Goal: Task Accomplishment & Management: Complete application form

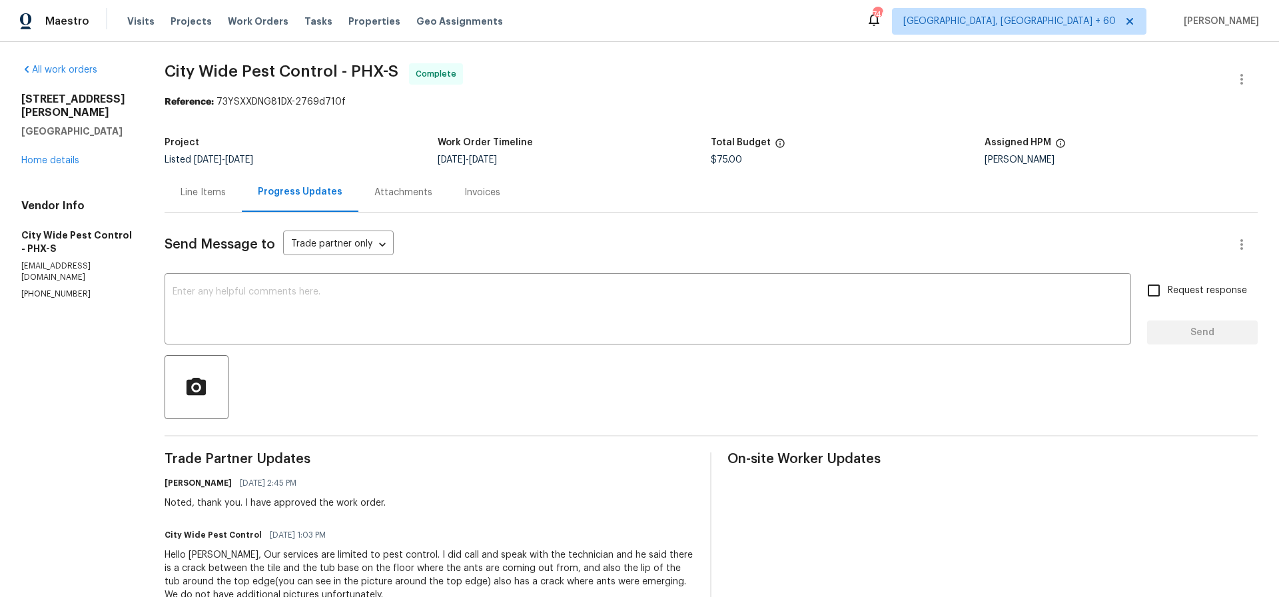
click at [204, 191] on div "Line Items" at bounding box center [203, 192] width 45 height 13
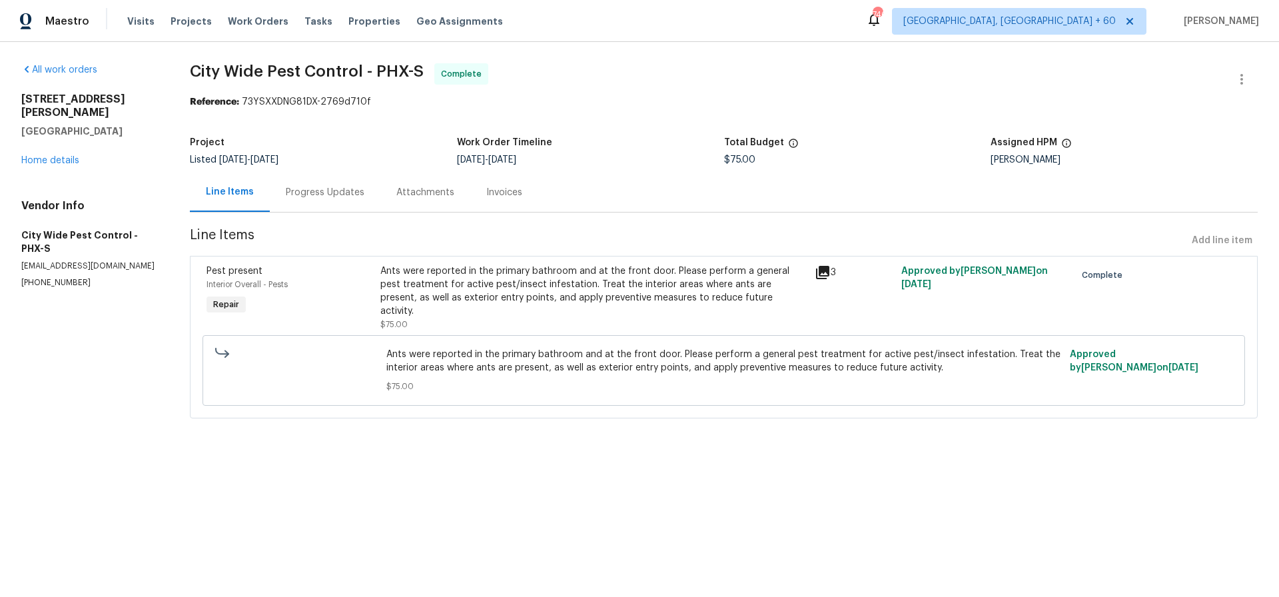
click at [494, 290] on div "Ants were reported in the primary bathroom and at the front door. Please perfor…" at bounding box center [593, 290] width 426 height 53
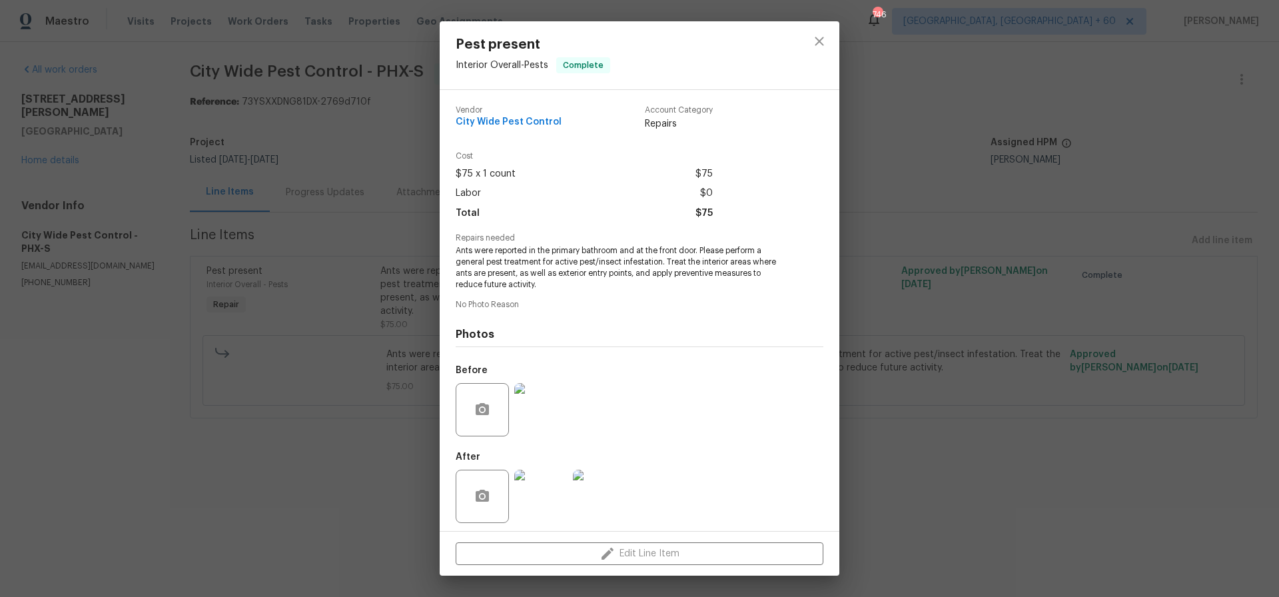
click at [540, 414] on img at bounding box center [540, 409] width 53 height 53
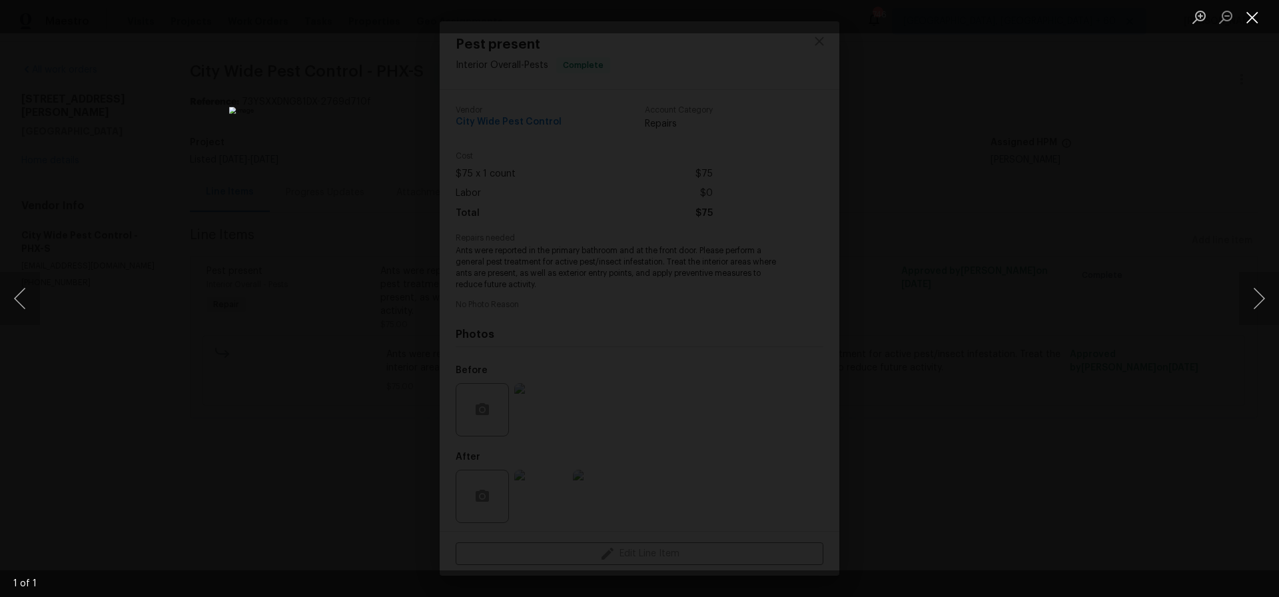
click at [1254, 23] on button "Close lightbox" at bounding box center [1252, 16] width 27 height 23
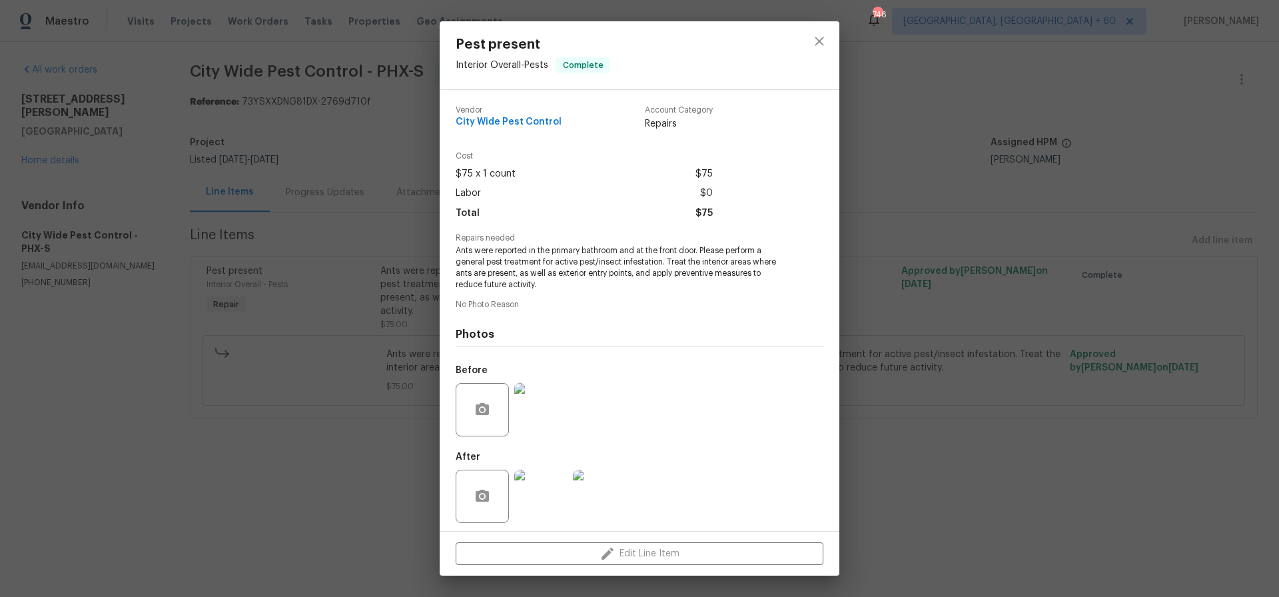
click at [550, 498] on img at bounding box center [540, 496] width 53 height 53
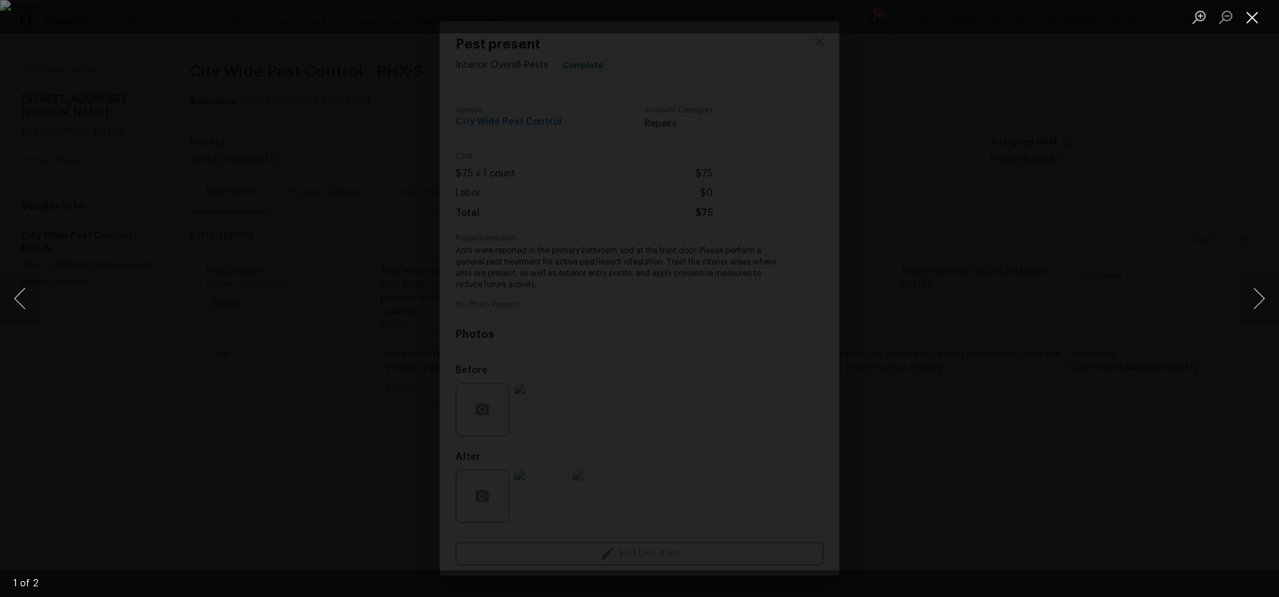
click at [1249, 17] on button "Close lightbox" at bounding box center [1252, 16] width 27 height 23
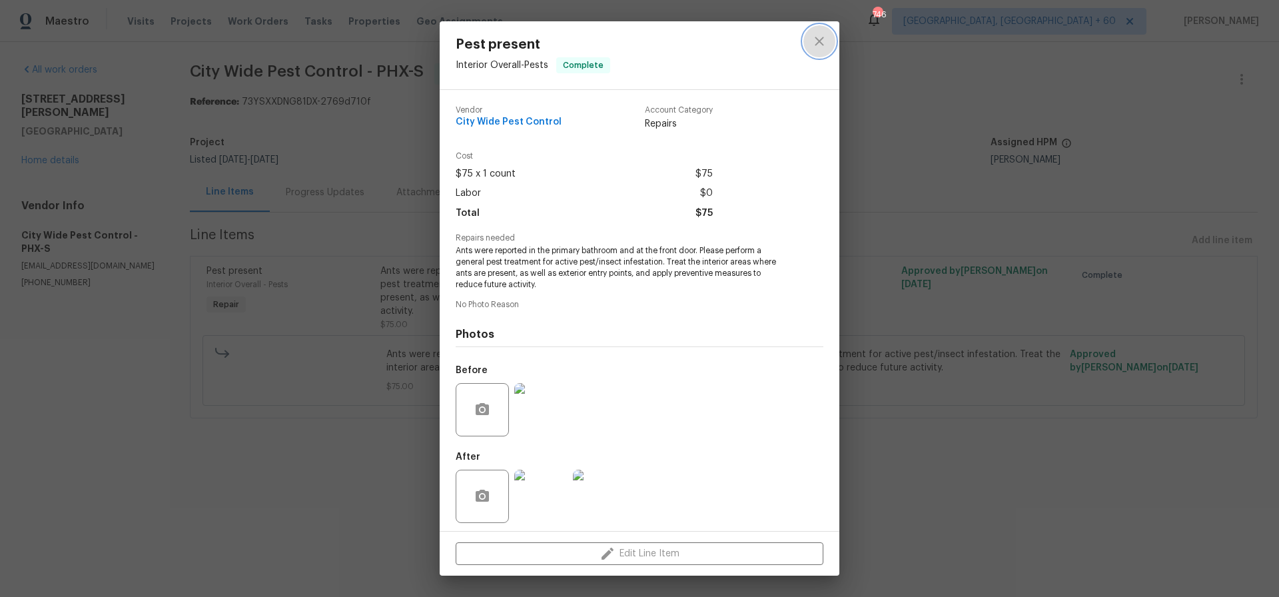
click at [819, 40] on icon "close" at bounding box center [819, 41] width 9 height 9
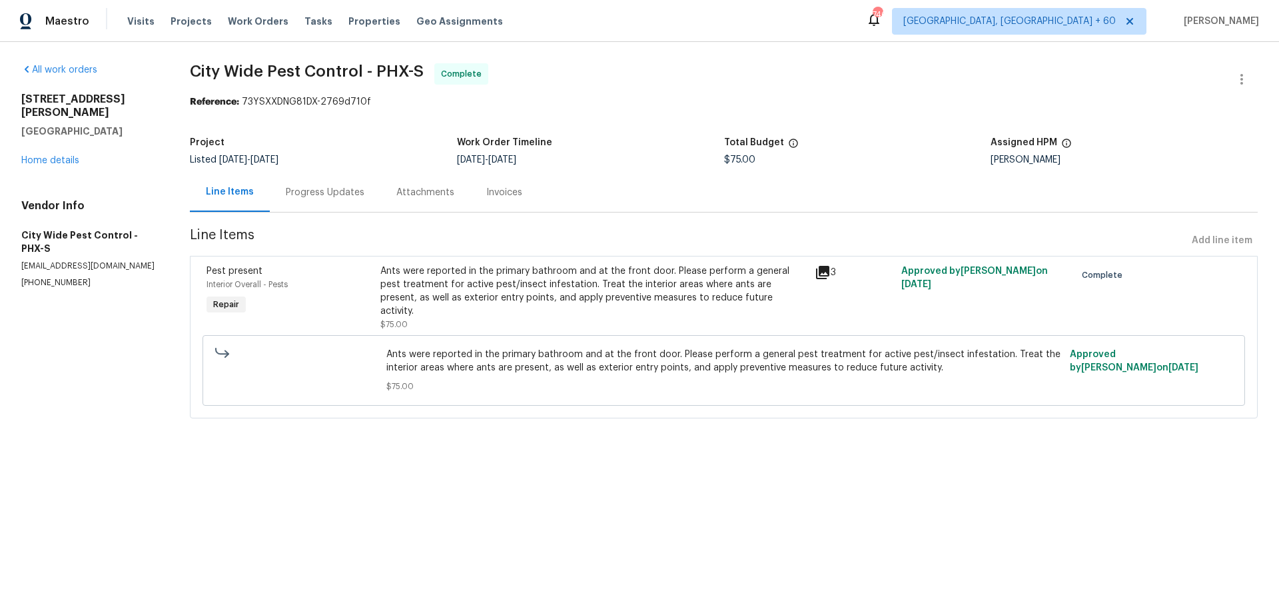
click at [314, 193] on div "Progress Updates" at bounding box center [325, 192] width 79 height 13
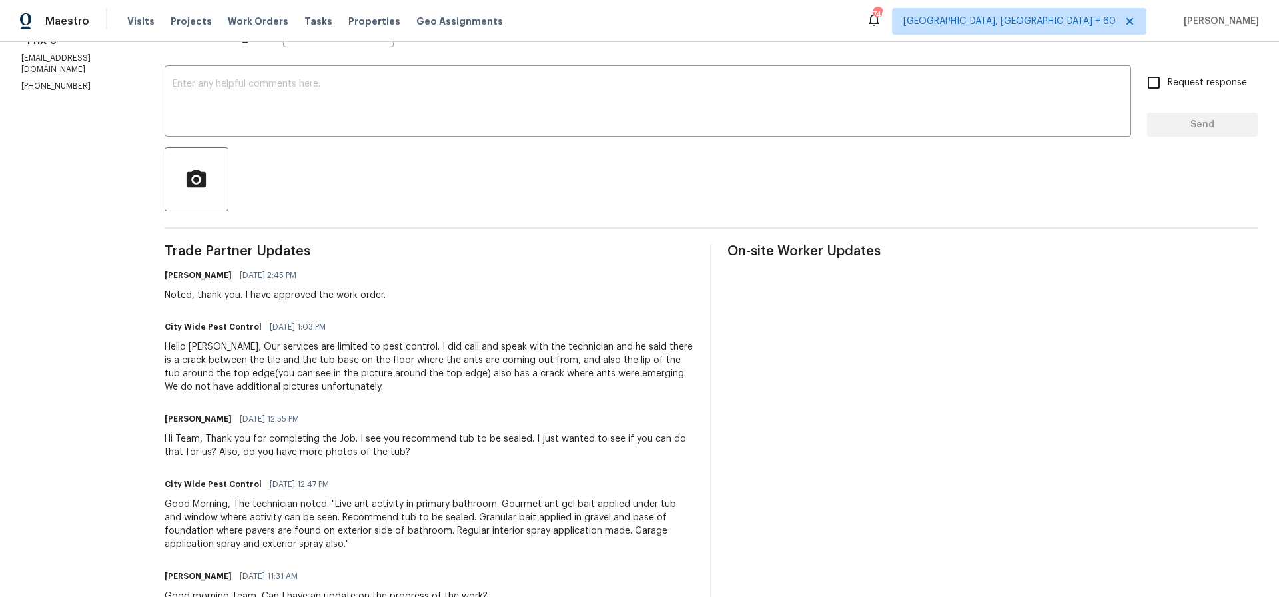
scroll to position [234, 0]
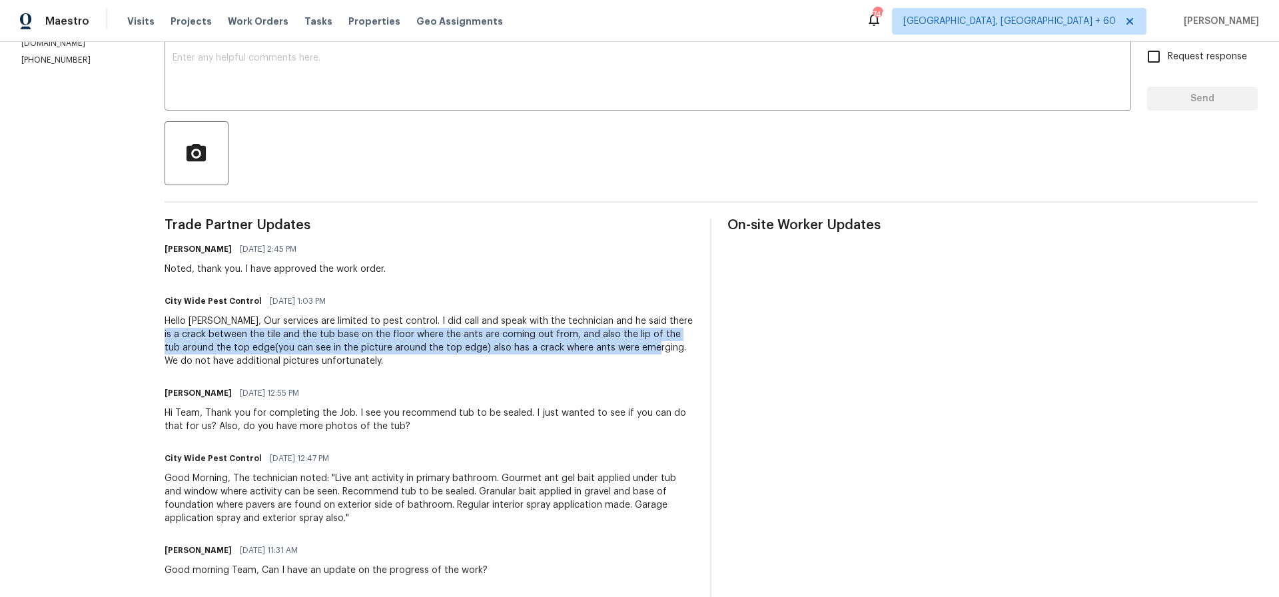
drag, startPoint x: 168, startPoint y: 333, endPoint x: 660, endPoint y: 352, distance: 492.1
click at [660, 352] on div "Hello Anthony, Our services are limited to pest control. I did call and speak w…" at bounding box center [430, 340] width 530 height 53
copy div "crack between the tile and the tub base on the floor where the ants are coming …"
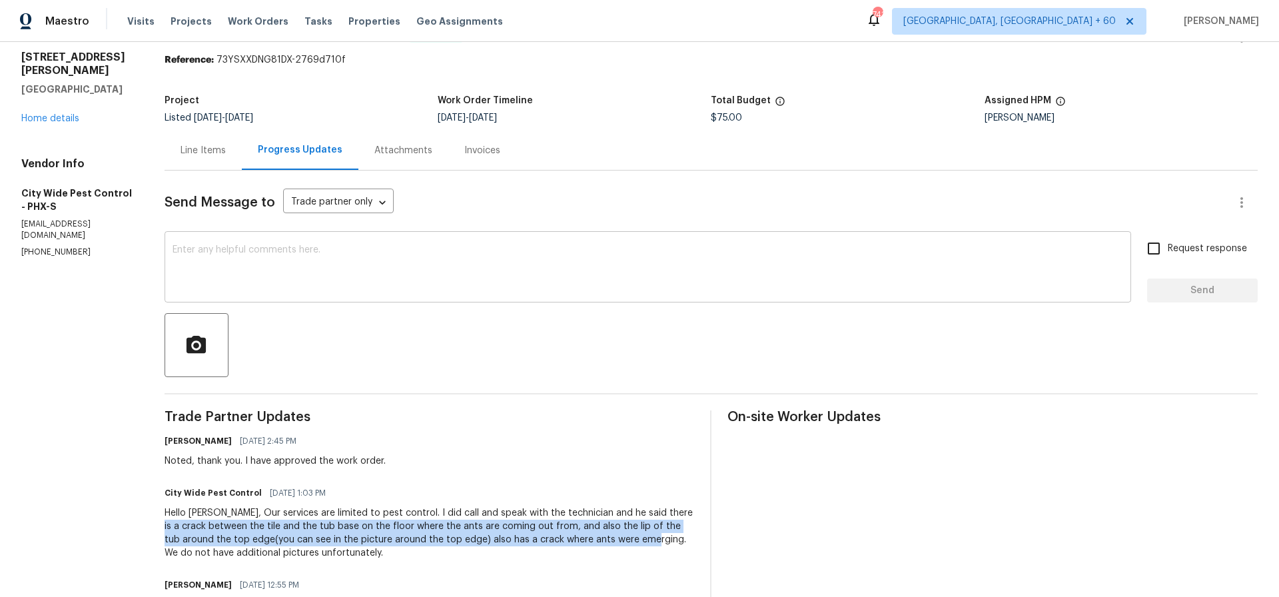
scroll to position [0, 0]
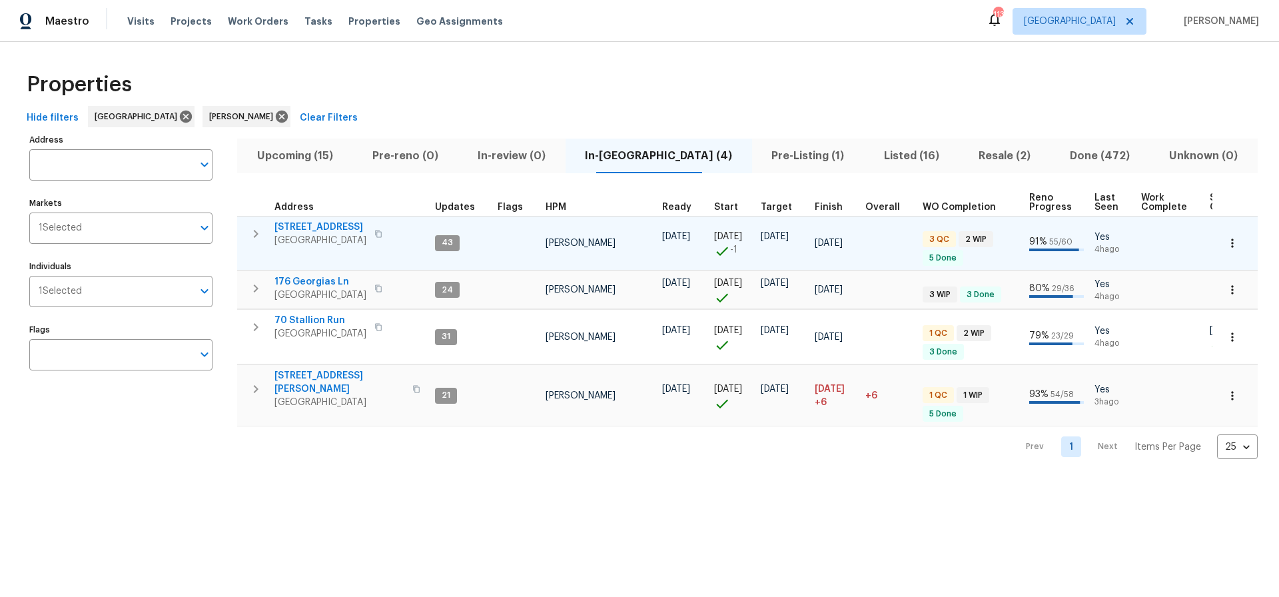
click at [317, 226] on span "[STREET_ADDRESS]" at bounding box center [320, 227] width 92 height 13
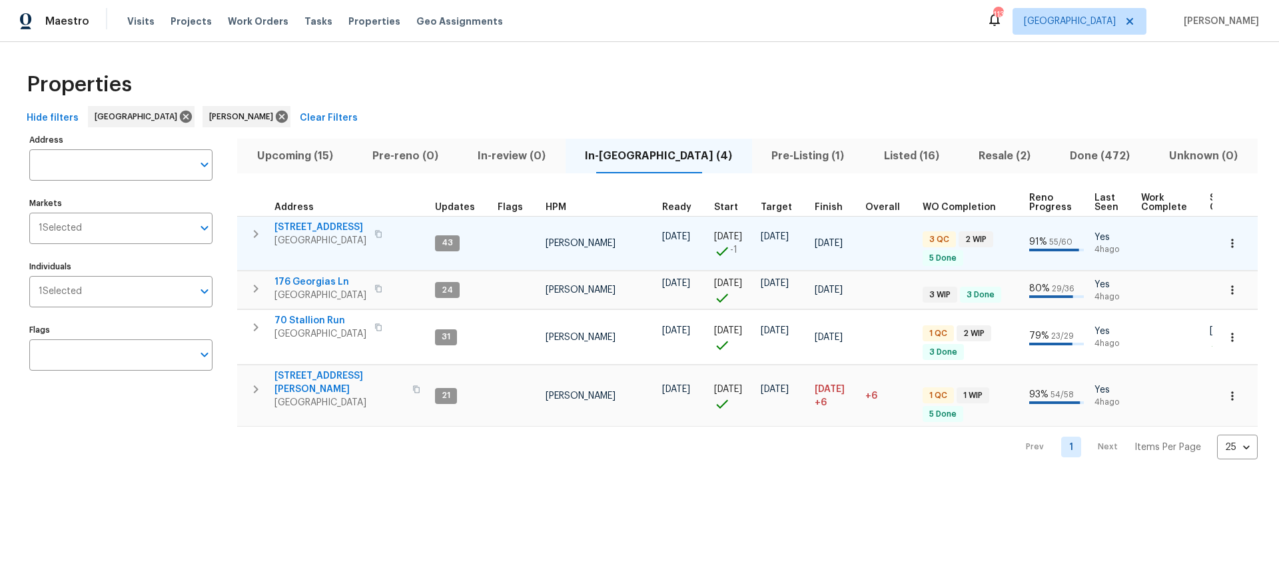
click at [314, 223] on span "[STREET_ADDRESS]" at bounding box center [320, 227] width 92 height 13
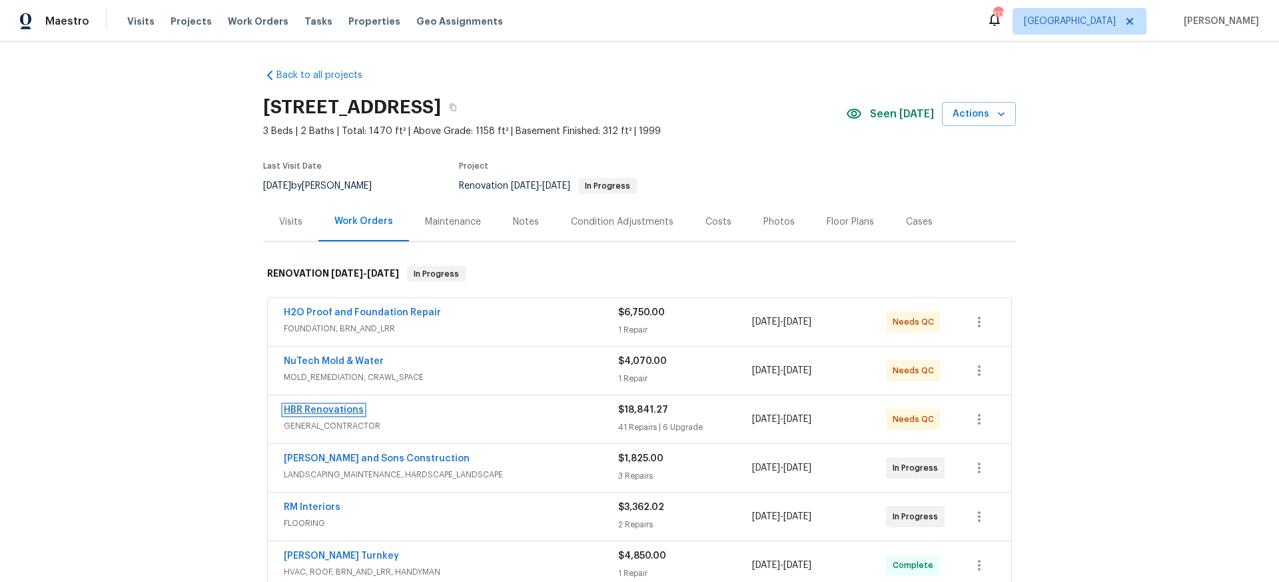
click at [325, 408] on link "HBR Renovations" at bounding box center [324, 409] width 80 height 9
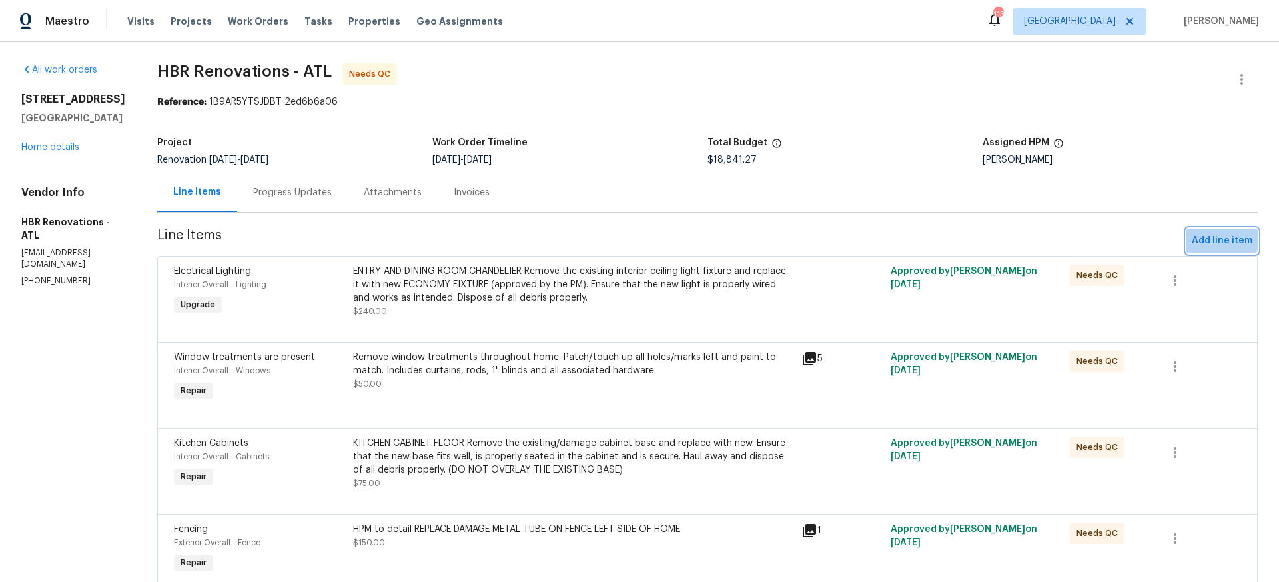
click at [1219, 237] on span "Add line item" at bounding box center [1222, 241] width 61 height 17
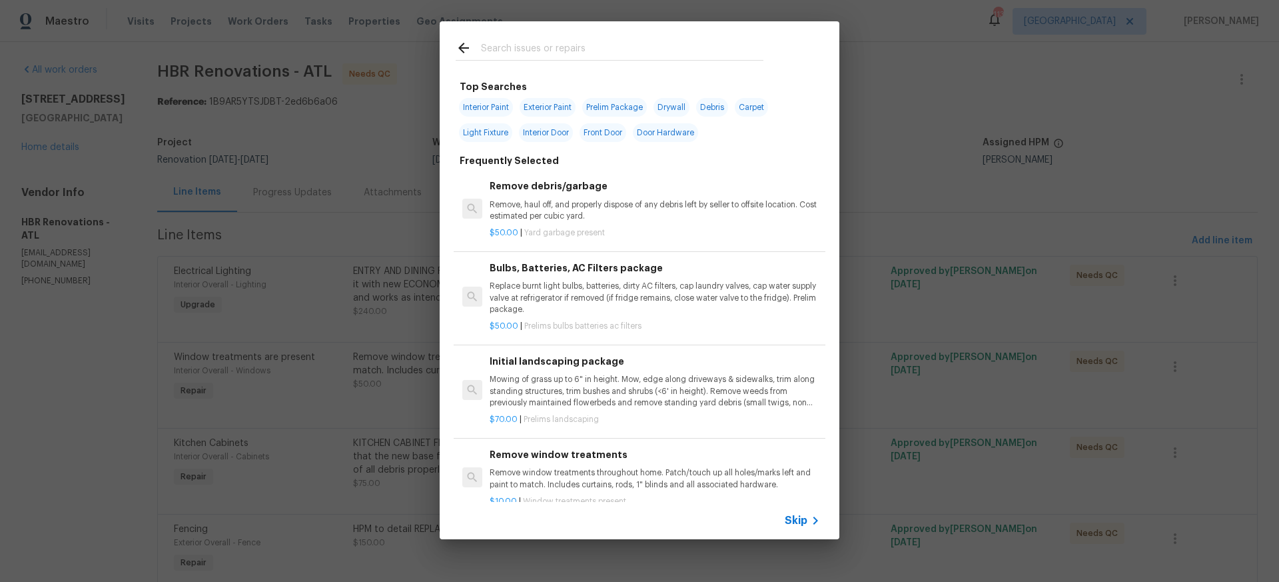
click at [804, 522] on span "Skip" at bounding box center [796, 520] width 23 height 13
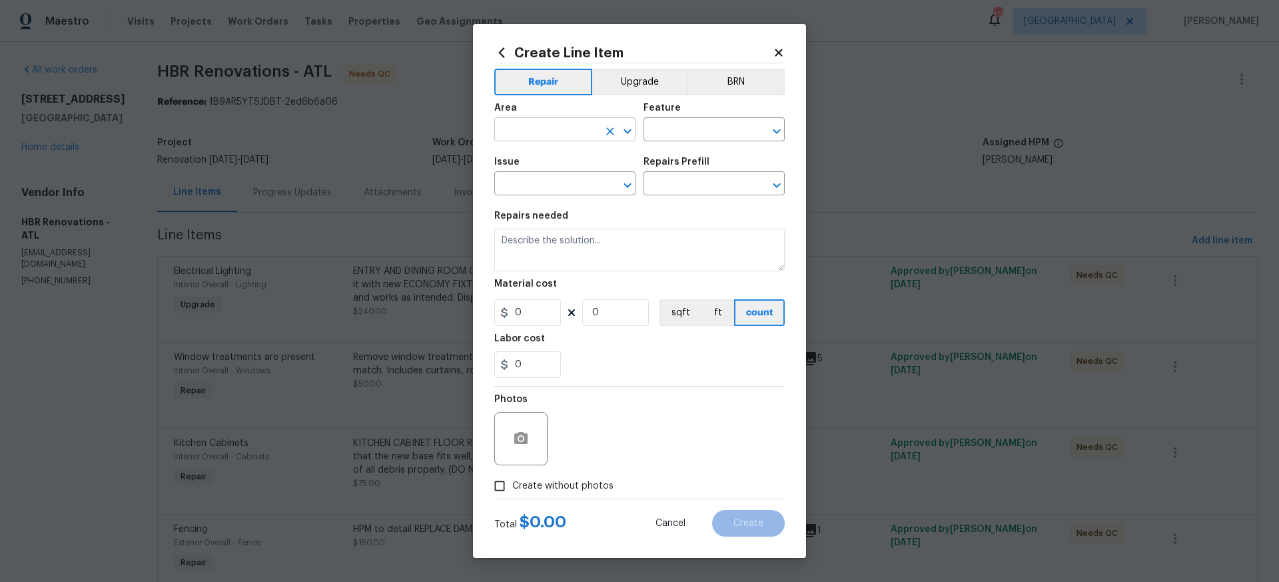
click at [546, 125] on input "text" at bounding box center [546, 131] width 104 height 21
click at [556, 181] on li "Interior Overall" at bounding box center [564, 182] width 141 height 22
type input "Interior Overall"
click at [695, 133] on input "text" at bounding box center [696, 131] width 104 height 21
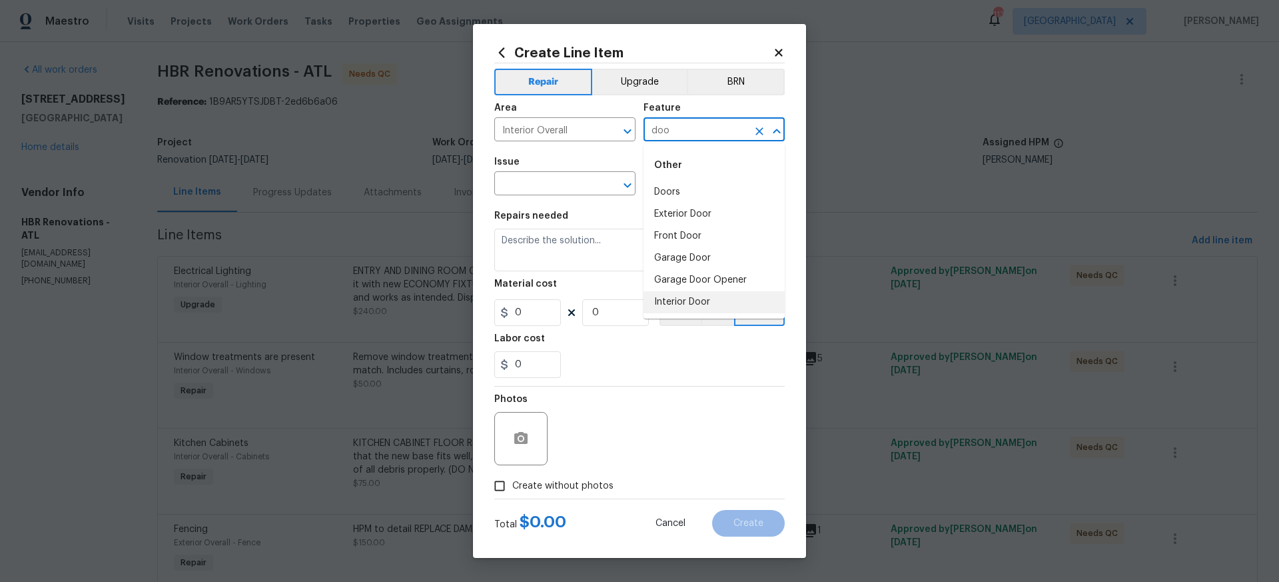
click at [692, 301] on li "Interior Door" at bounding box center [714, 302] width 141 height 22
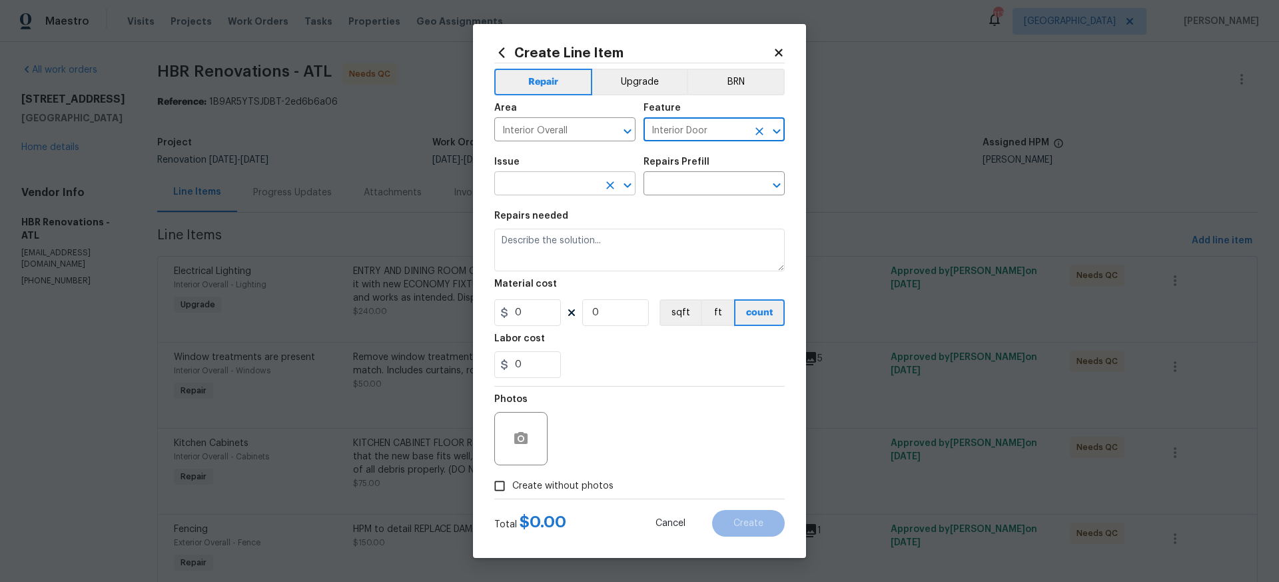
type input "Interior Door"
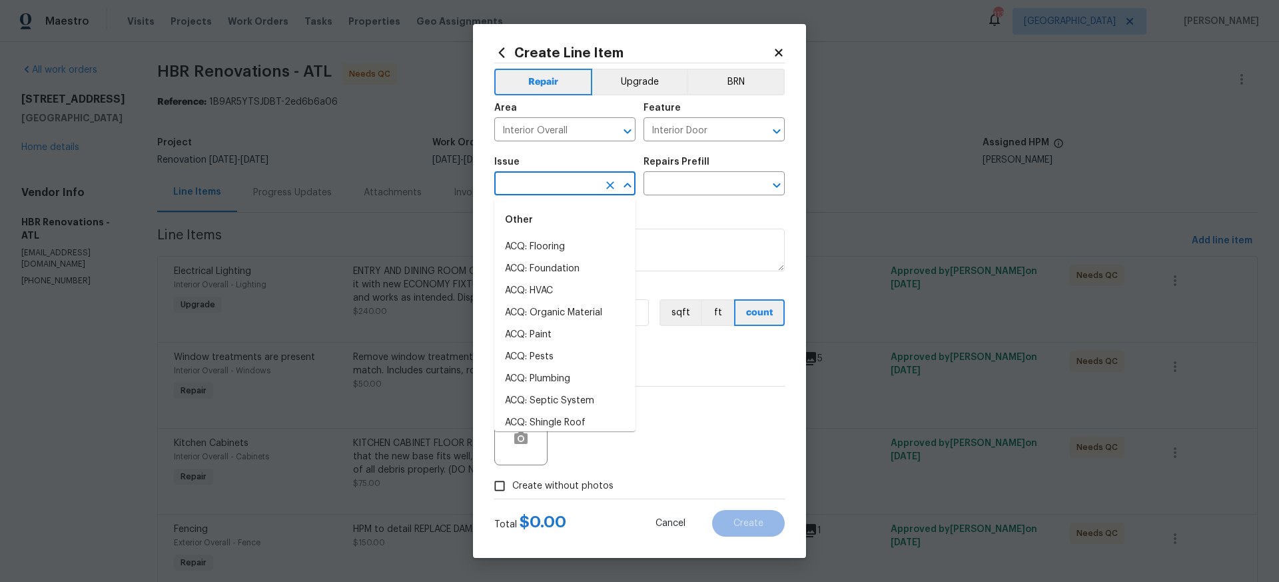
click at [561, 186] on input "text" at bounding box center [546, 185] width 104 height 21
click at [544, 422] on li "Interior Door" at bounding box center [564, 423] width 141 height 22
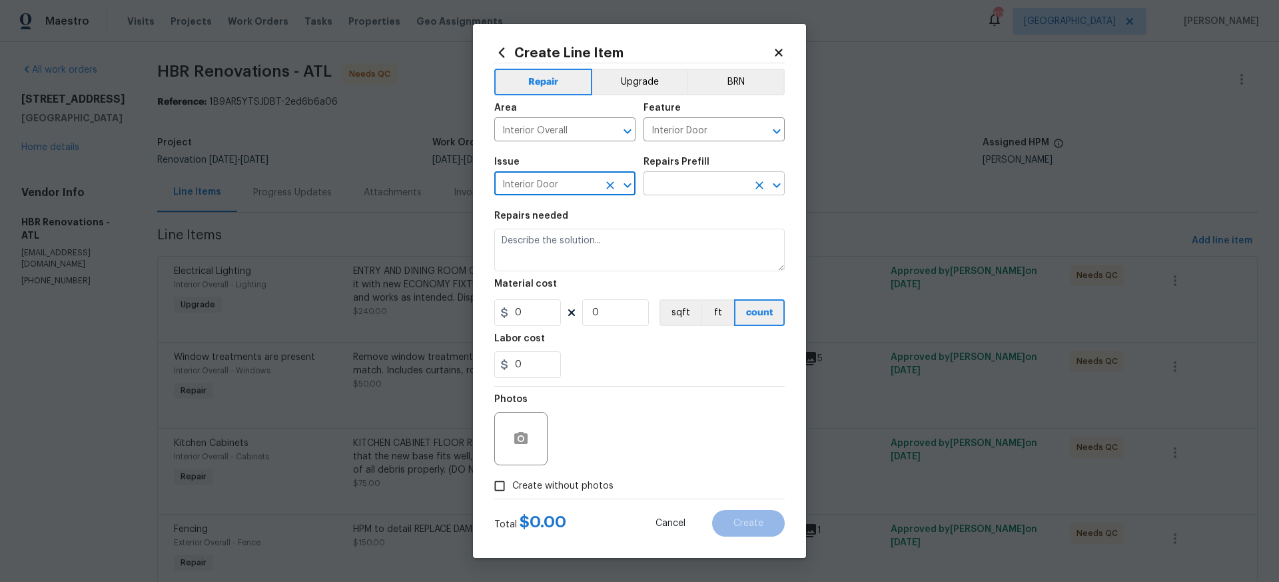
type input "Interior Door"
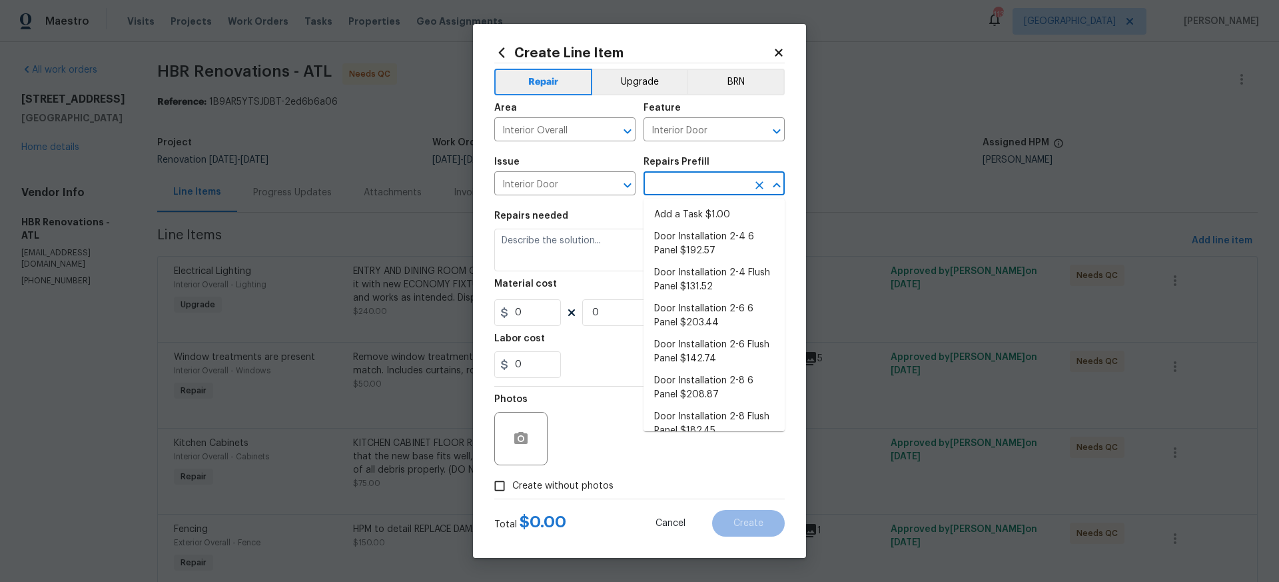
click at [714, 182] on input "text" at bounding box center [696, 185] width 104 height 21
click at [686, 240] on li "Door Installation 2-4 6 Panel $192.57" at bounding box center [714, 244] width 141 height 36
type input "Door Installation 2-4 6 Panel $192.57"
type textarea "Remove the existing door (if present). Install a new pre-hung 2-4 6 panel inter…"
type input "192.57"
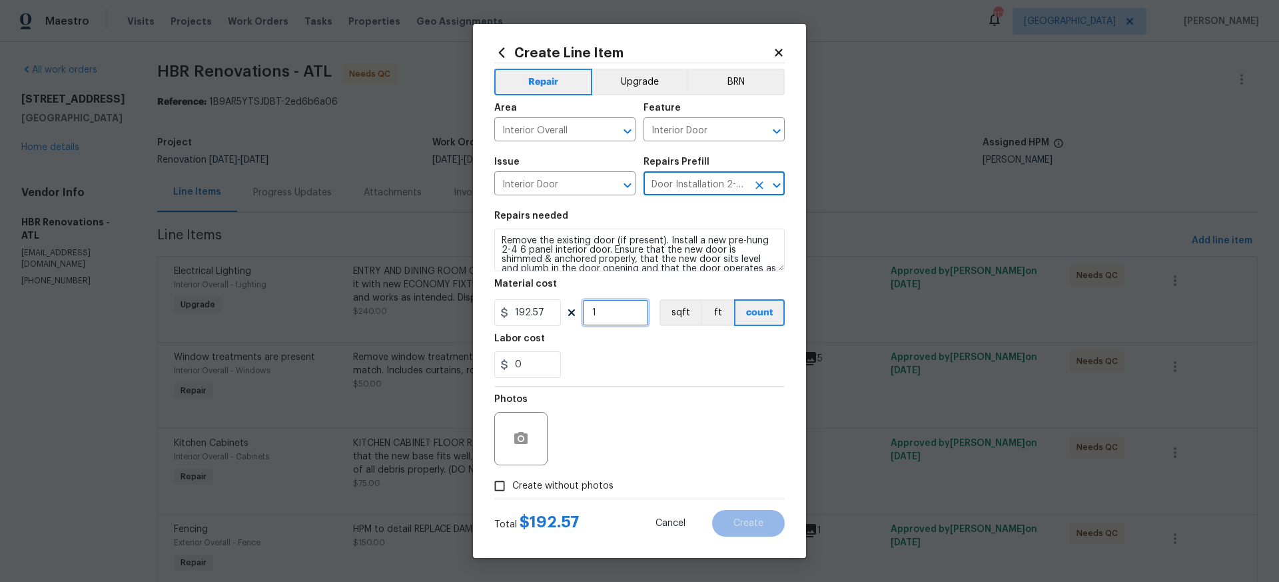
click at [604, 315] on input "1" at bounding box center [615, 312] width 67 height 27
type input "3"
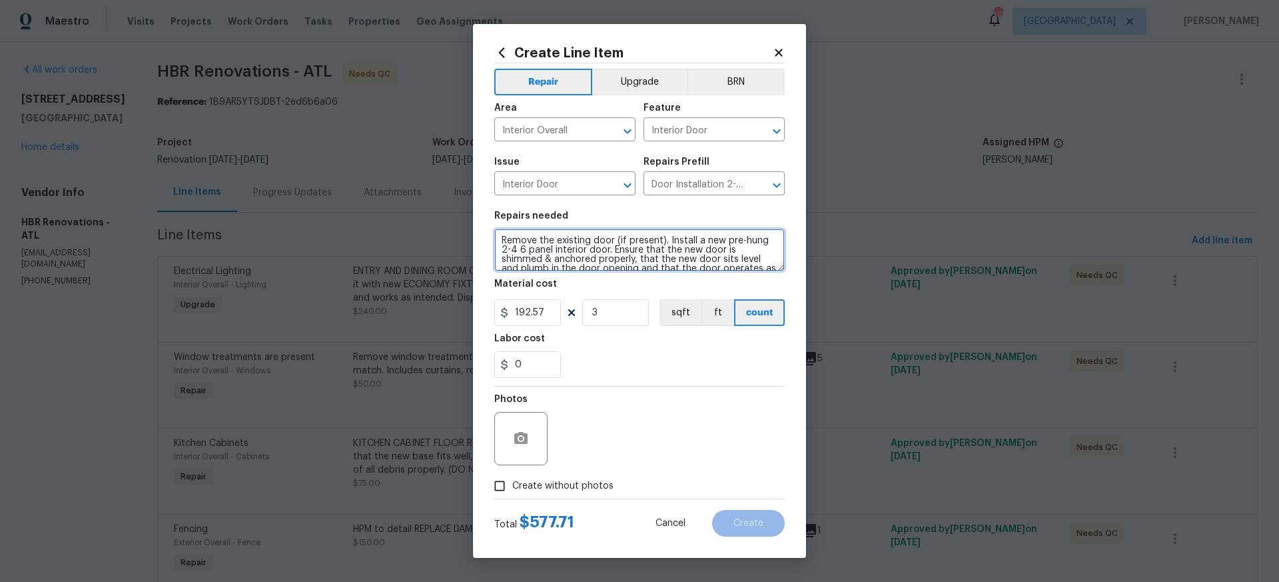
click at [500, 235] on textarea "Remove the existing door (if present). Install a new pre-hung 2-4 6 panel inter…" at bounding box center [639, 250] width 290 height 43
click at [522, 241] on textarea "Remove the existing door (if present). Install a new pre-hung 2-4 6 panel inter…" at bounding box center [639, 250] width 290 height 43
click at [499, 239] on textarea "Remove the existing door (if present). Install a new pre-hung 2-4 6 panel inter…" at bounding box center [639, 250] width 290 height 43
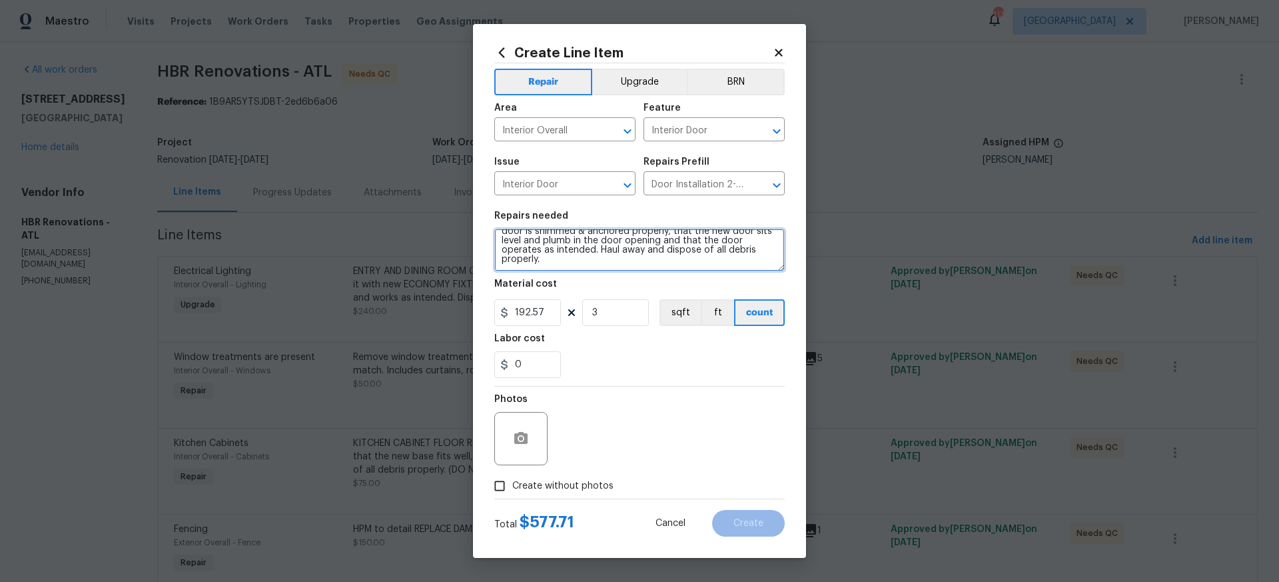
click at [552, 239] on textarea "Remadition Remove the existing door (if present). Install a new pre-hung 2-4 6 …" at bounding box center [639, 250] width 290 height 43
type textarea "Remove the existing door (if present). Install a new pre-hung 2-4 6 panel inter…"
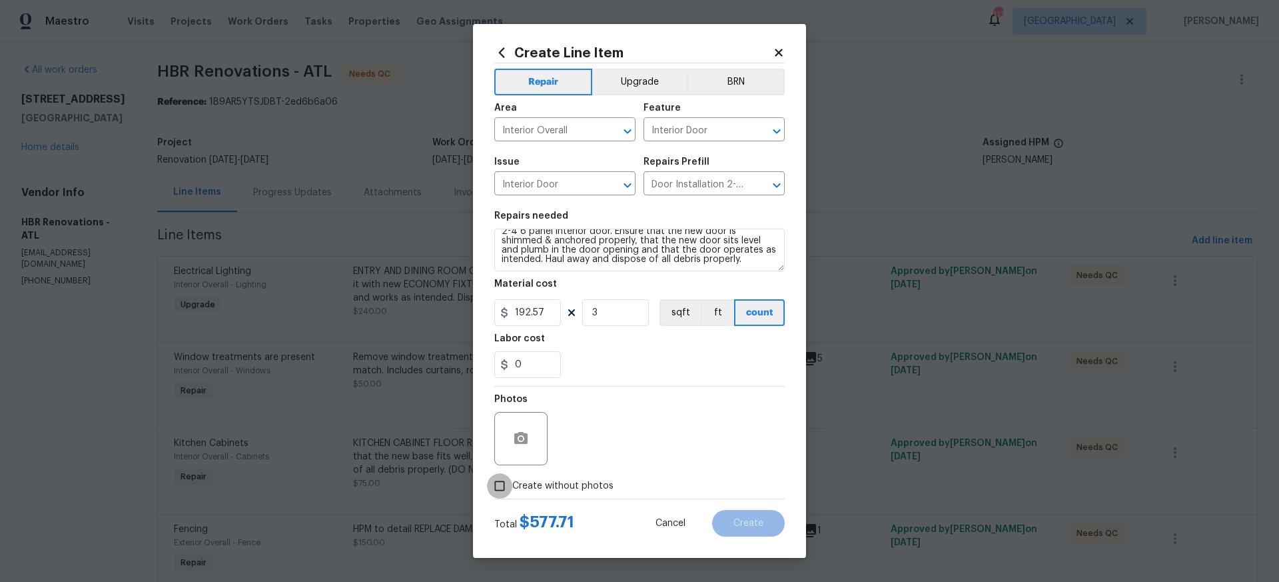
click at [501, 484] on input "Create without photos" at bounding box center [499, 485] width 25 height 25
checkbox input "true"
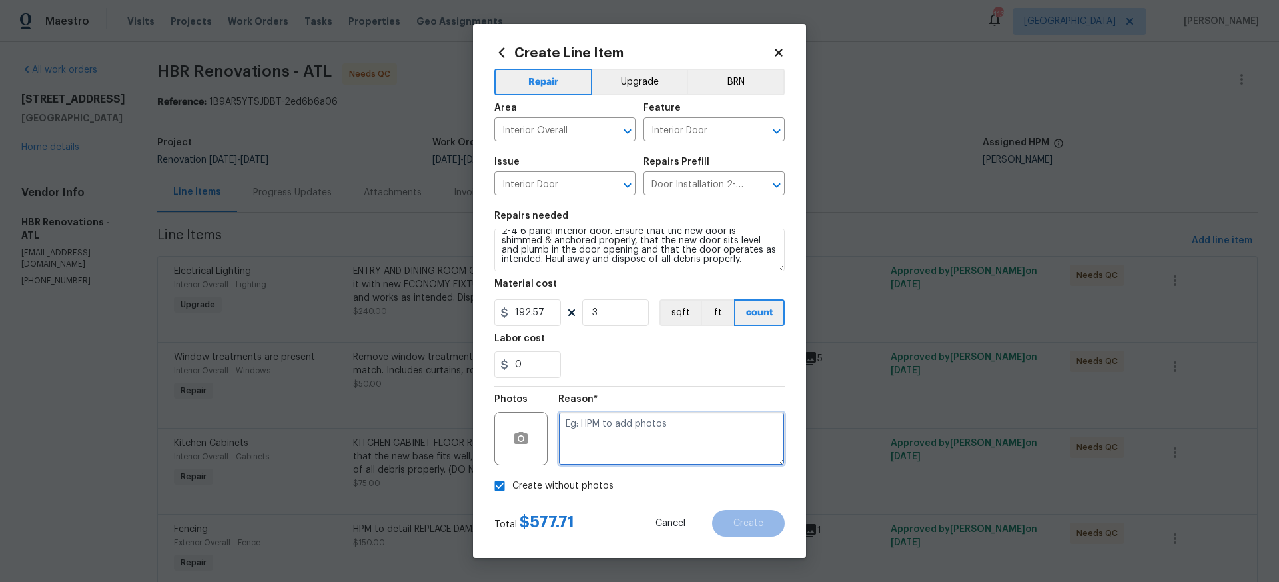
click at [576, 420] on textarea at bounding box center [671, 438] width 227 height 53
type textarea "Remediation TP removed 3 damage doors"
click at [749, 521] on span "Create" at bounding box center [749, 523] width 30 height 10
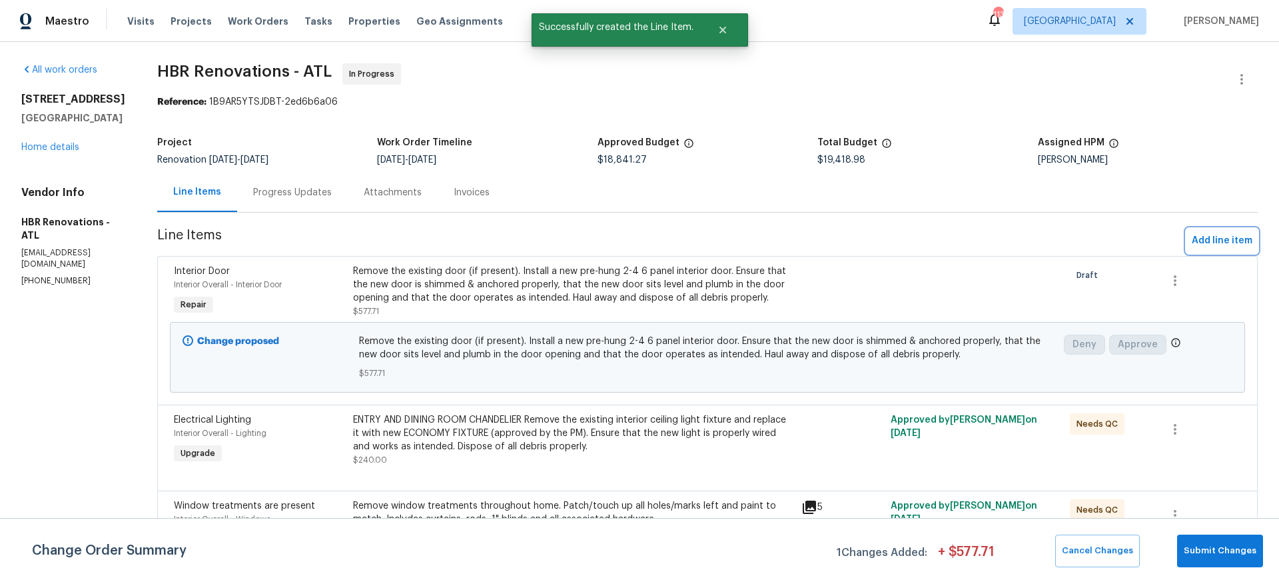
click at [1211, 242] on span "Add line item" at bounding box center [1222, 241] width 61 height 17
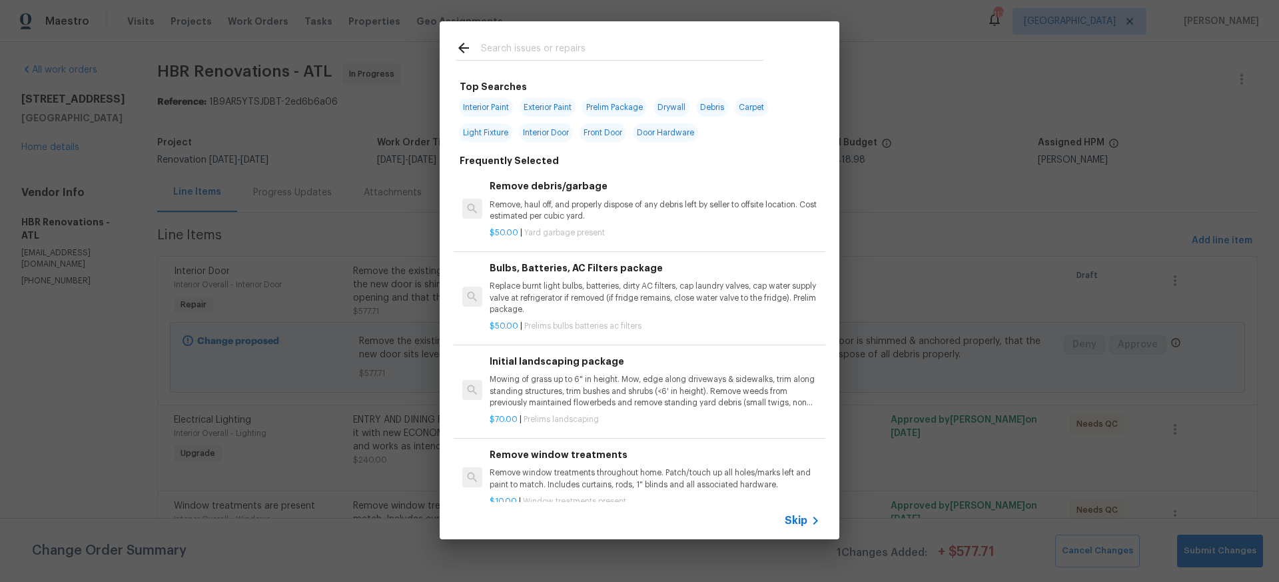
click at [803, 518] on span "Skip" at bounding box center [796, 520] width 23 height 13
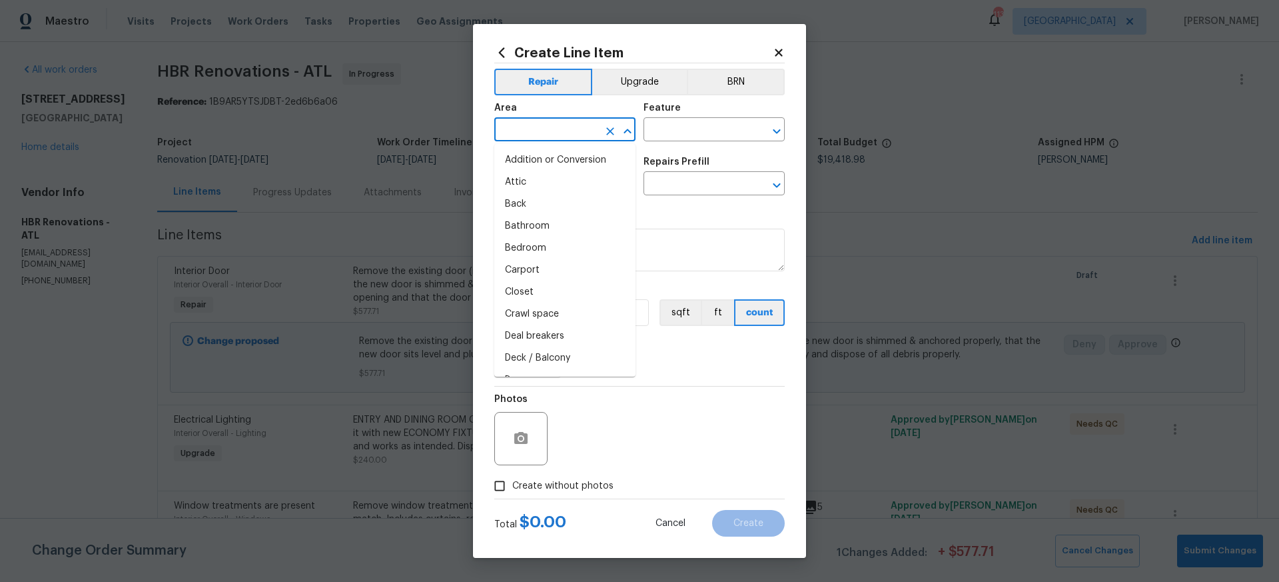
click at [544, 128] on input "text" at bounding box center [546, 131] width 104 height 21
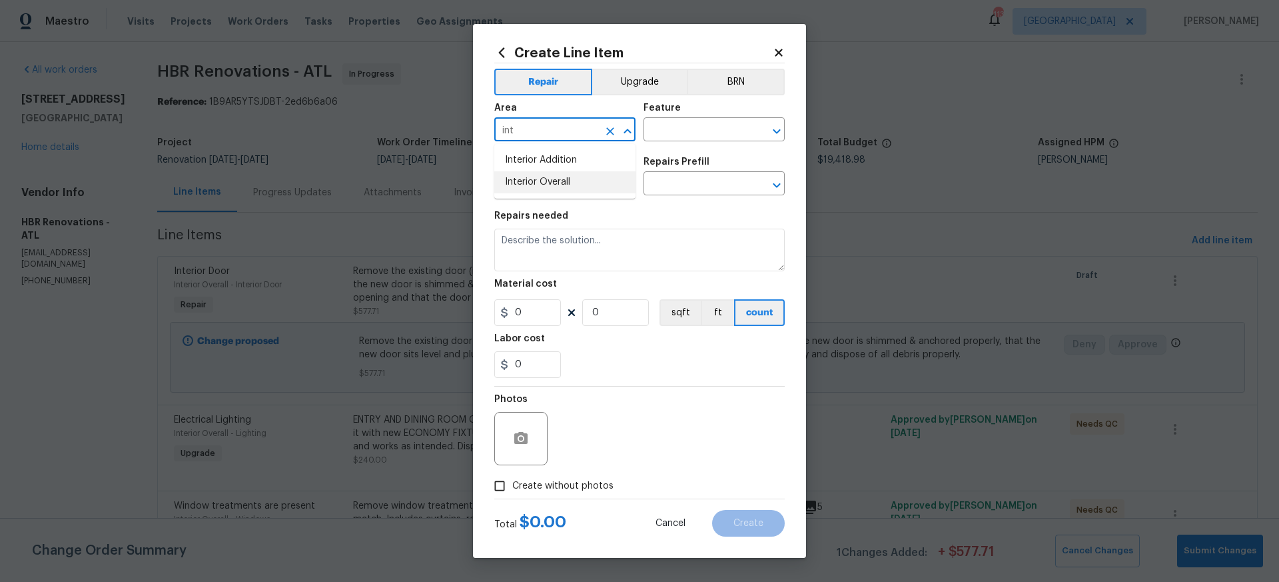
click at [559, 185] on li "Interior Overall" at bounding box center [564, 182] width 141 height 22
type input "Interior Overall"
click at [690, 123] on input "text" at bounding box center [696, 131] width 104 height 21
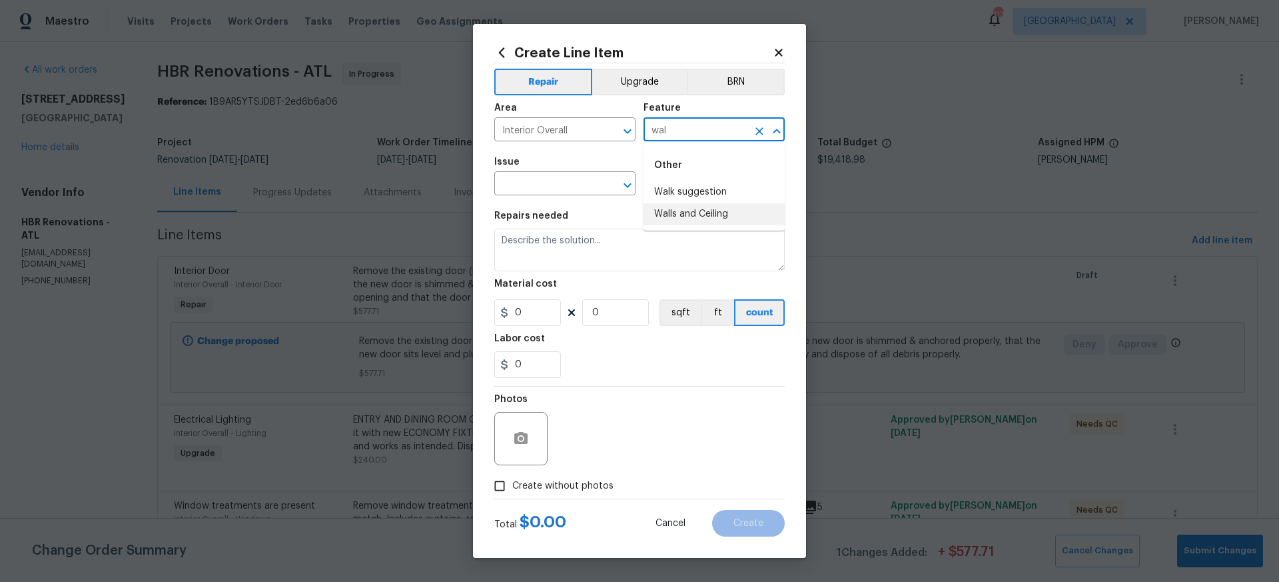
click at [696, 215] on li "Walls and Ceiling" at bounding box center [714, 214] width 141 height 22
type input "Walls and Ceiling"
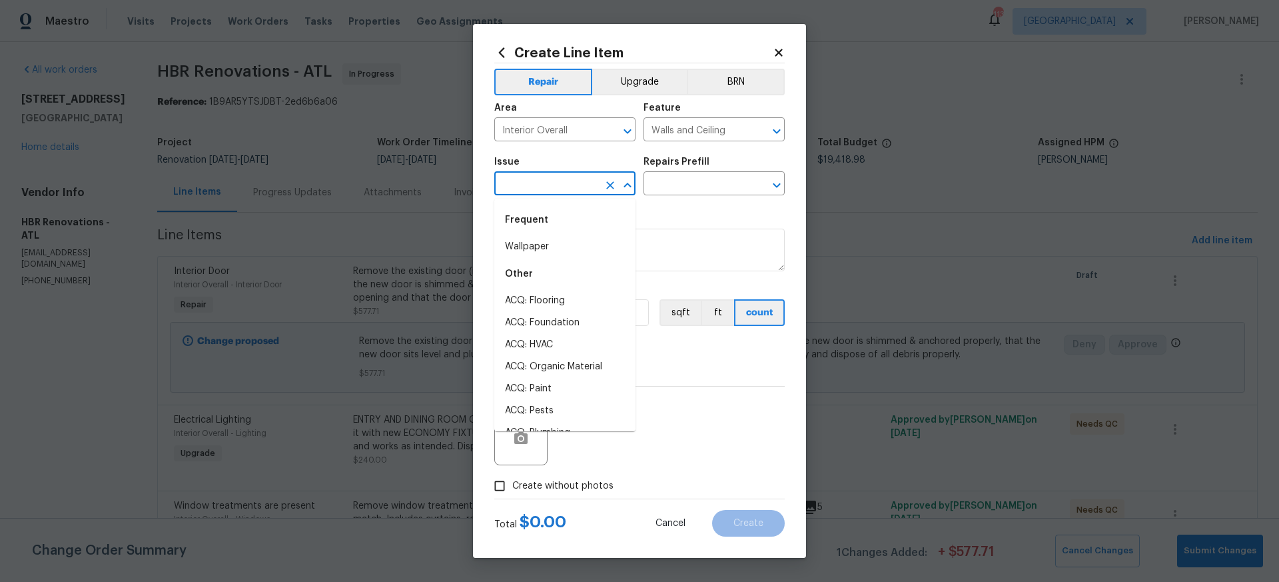
click at [597, 190] on input "text" at bounding box center [546, 185] width 104 height 21
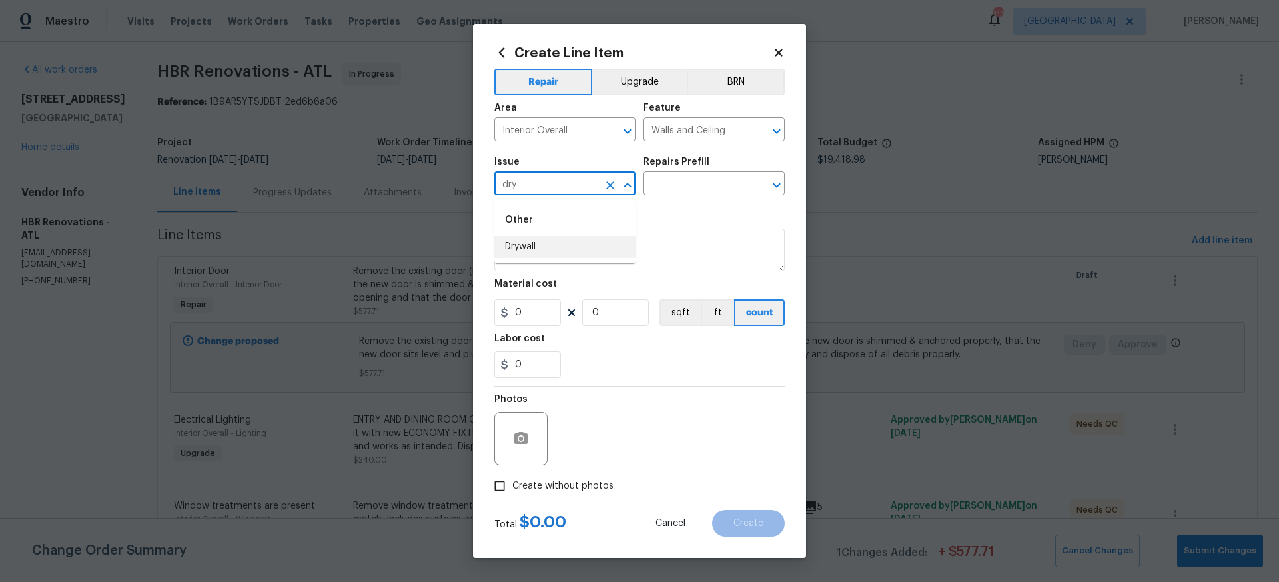
click at [557, 245] on li "Drywall" at bounding box center [564, 247] width 141 height 22
type input "Drywall"
click at [663, 185] on input "text" at bounding box center [696, 185] width 104 height 21
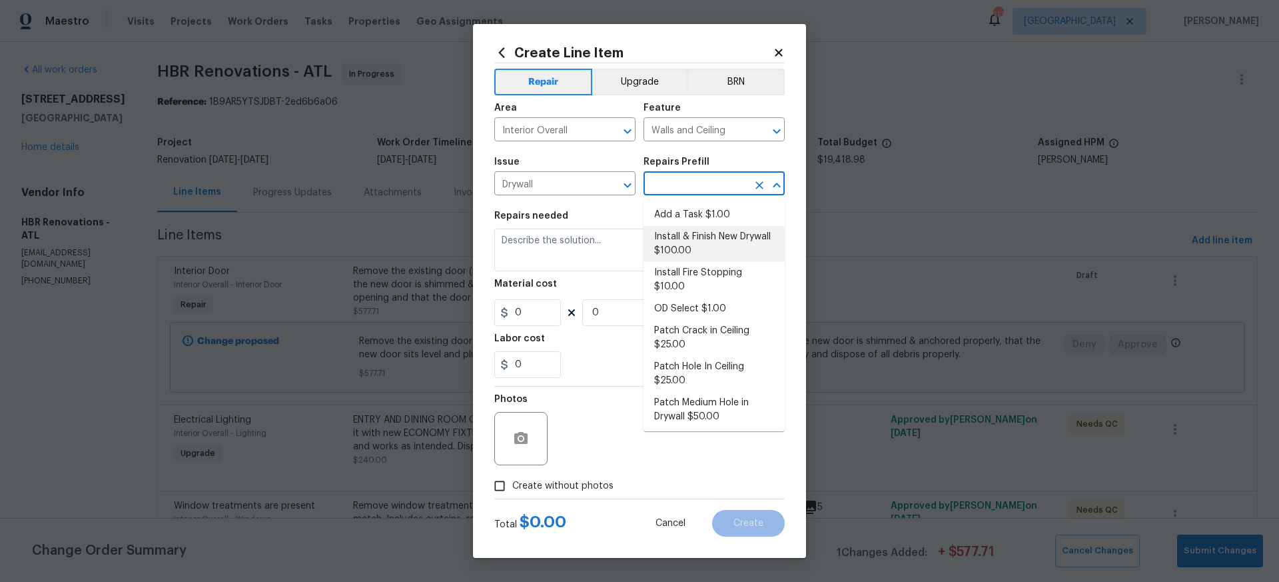
click at [691, 244] on li "Install & Finish New Drywall $100.00" at bounding box center [714, 244] width 141 height 36
type input "Install & Finish New Drywall $100.00"
type textarea "Remove the existing damaged drywall and replace with new. Ensure that the new d…"
type input "100"
type input "1"
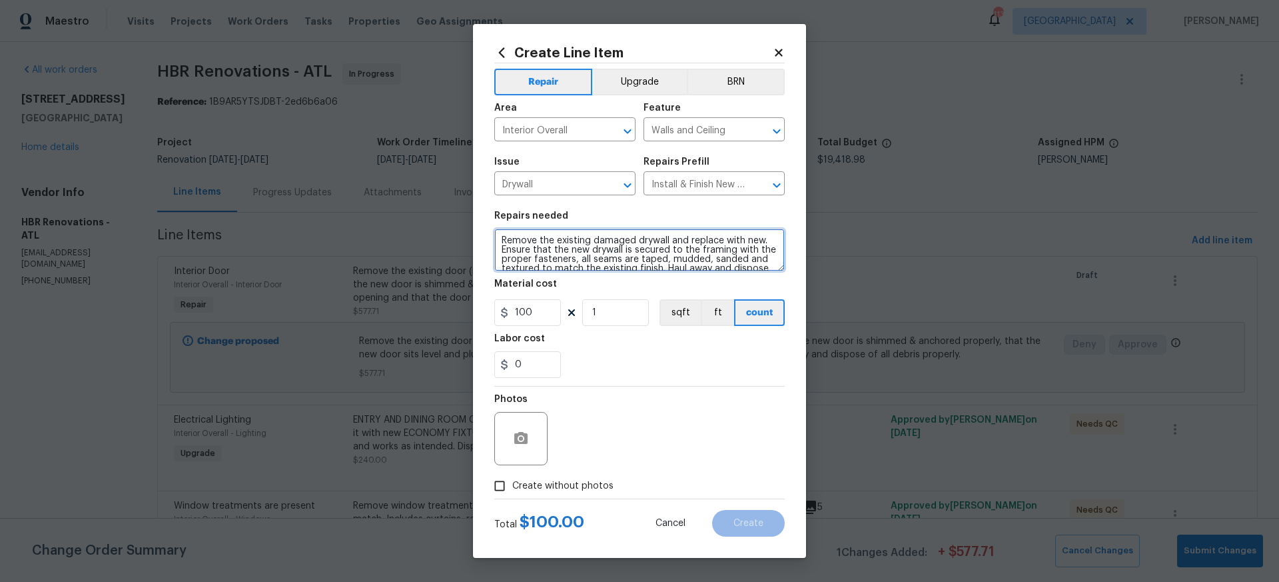
click at [499, 239] on textarea "Remove the existing damaged drywall and replace with new. Ensure that the new d…" at bounding box center [639, 250] width 290 height 43
type textarea "REFRAME BASEMENT WALLS AND BATHROOM INSTALL DRYWALL FINISH PREP FOR PAINTING Re…"
click at [537, 314] on input "100" at bounding box center [527, 312] width 67 height 27
click at [601, 314] on input "1" at bounding box center [615, 312] width 67 height 27
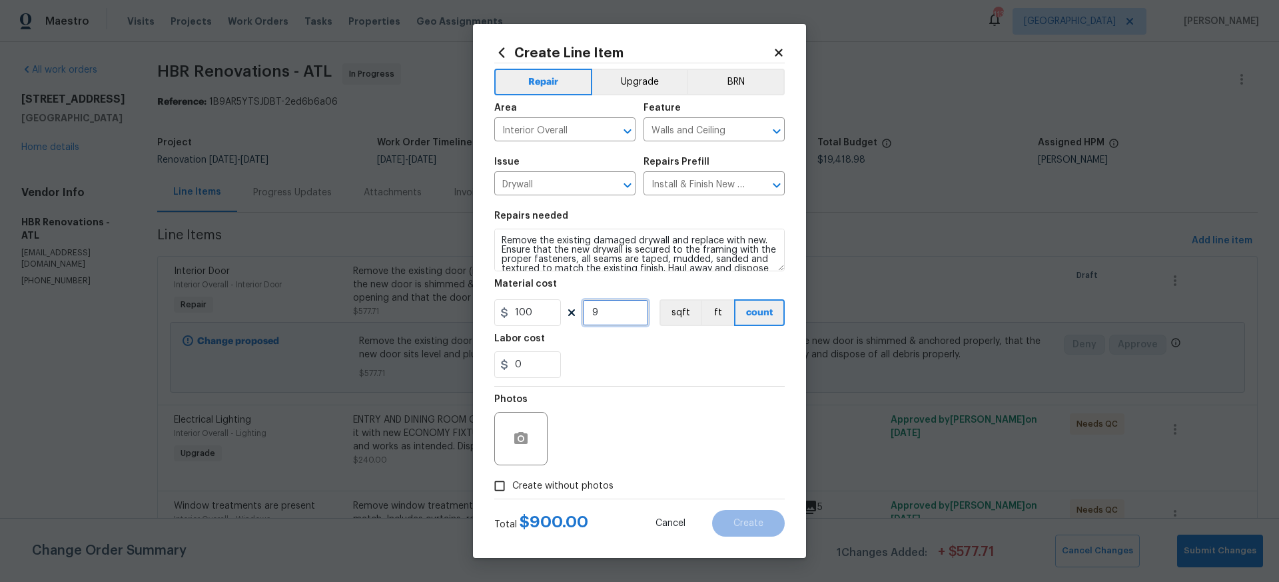
type input "9"
click at [592, 422] on div "Photos" at bounding box center [639, 429] width 290 height 87
click at [498, 486] on input "Create without photos" at bounding box center [499, 485] width 25 height 25
checkbox input "true"
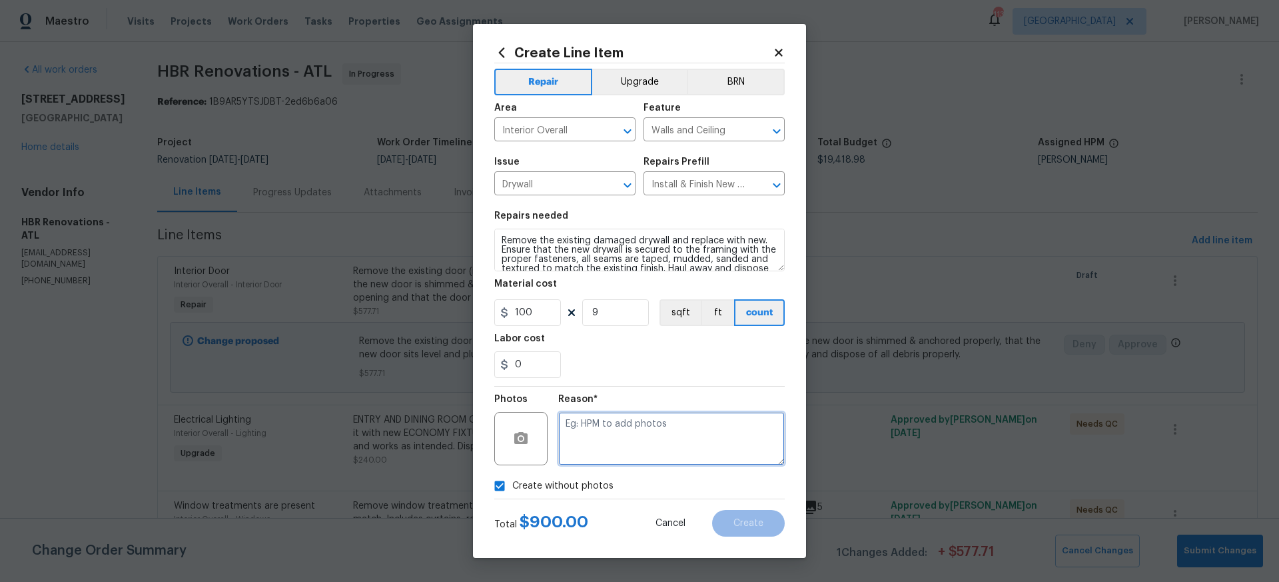
click at [570, 426] on textarea at bounding box center [671, 438] width 227 height 53
type textarea "n"
type textarea "Pictures will be upload"
click at [756, 524] on span "Create" at bounding box center [749, 523] width 30 height 10
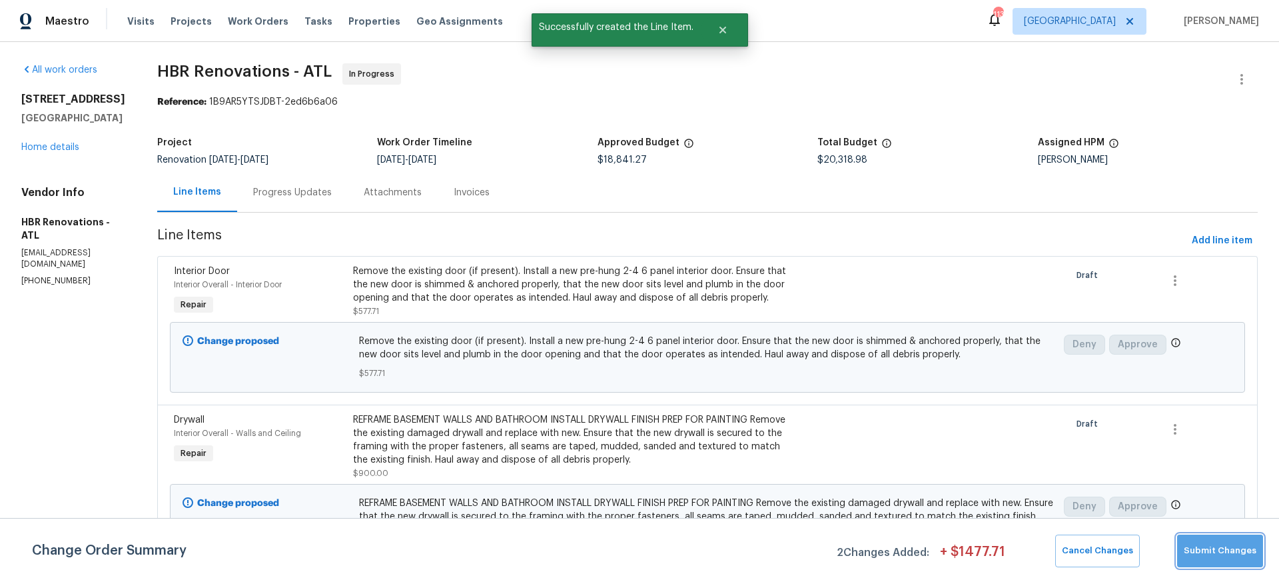
click at [1223, 550] on span "Submit Changes" at bounding box center [1220, 550] width 73 height 15
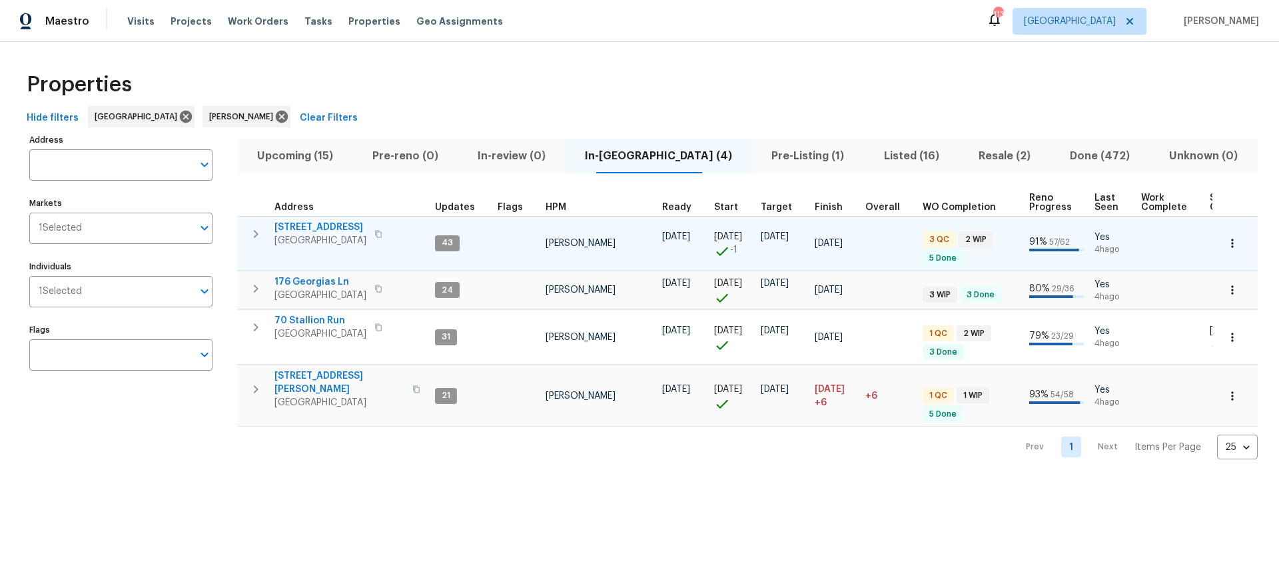
click at [310, 226] on span "[STREET_ADDRESS]" at bounding box center [320, 227] width 92 height 13
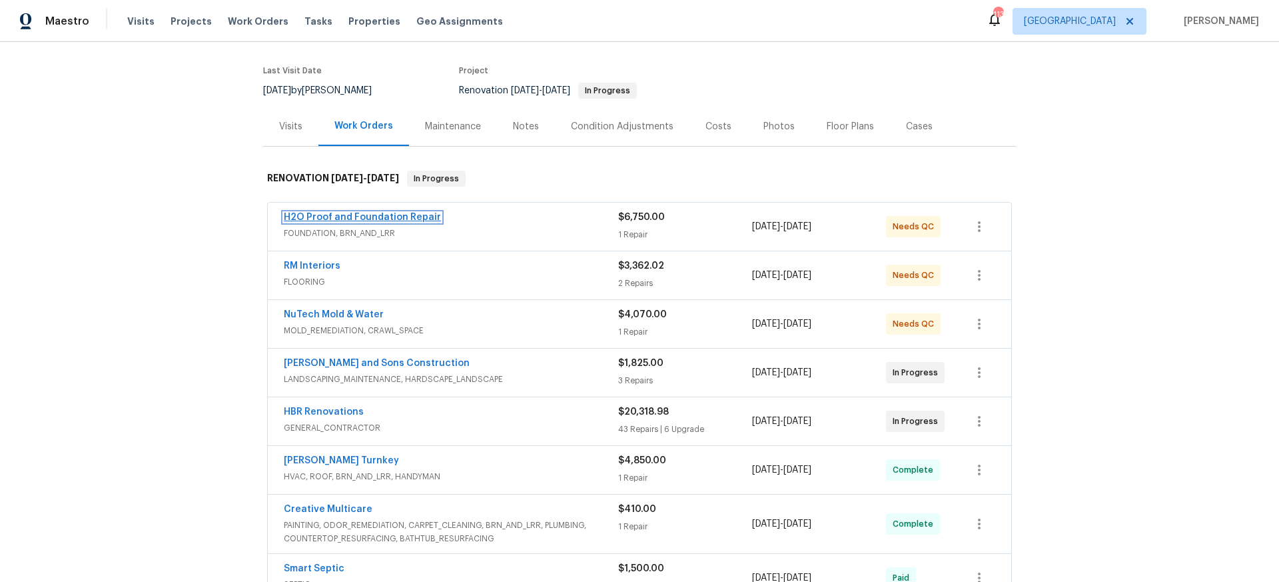
scroll to position [95, 0]
click at [365, 217] on link "H2O Proof and Foundation Repair" at bounding box center [362, 217] width 157 height 9
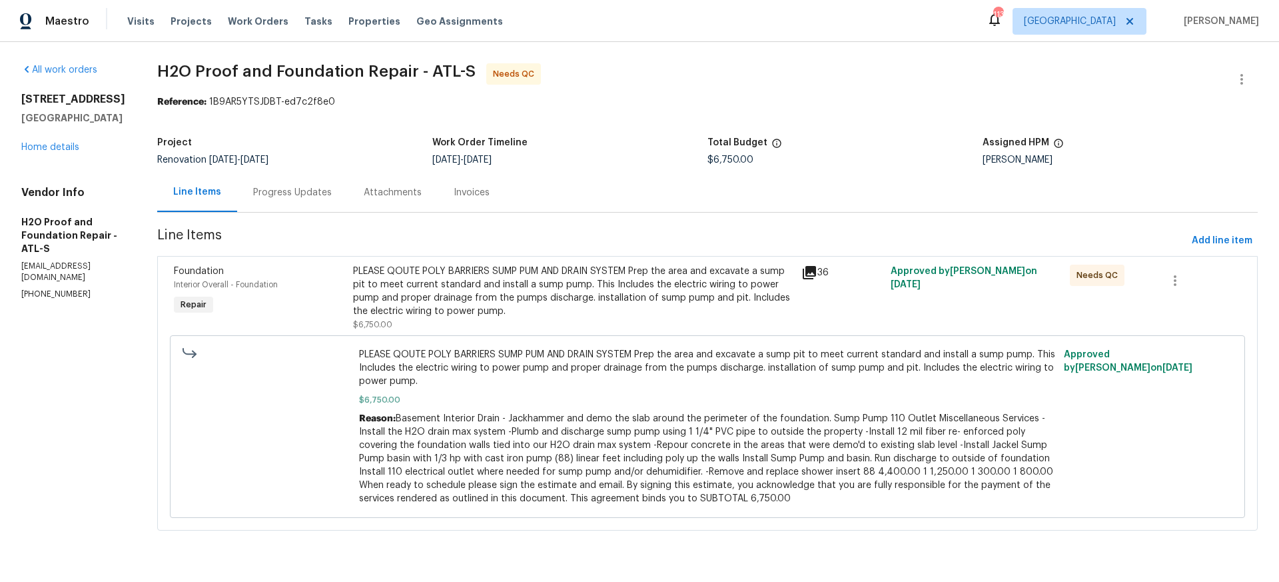
click at [262, 194] on div "Progress Updates" at bounding box center [292, 192] width 79 height 13
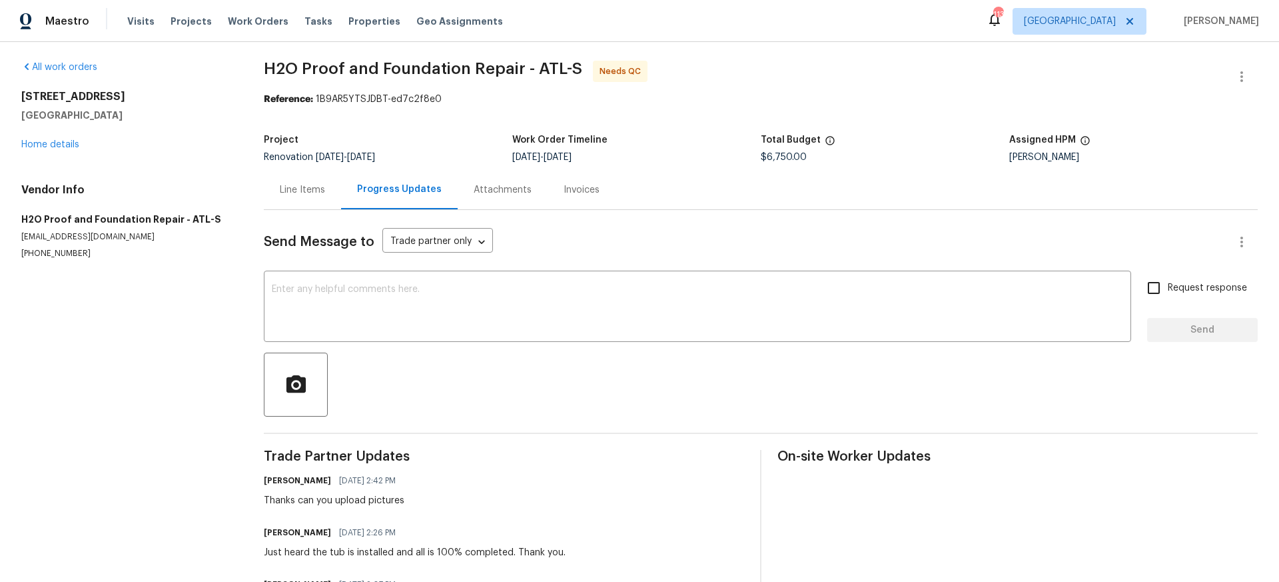
scroll to position [1, 0]
click at [296, 282] on div "x ​" at bounding box center [697, 310] width 867 height 68
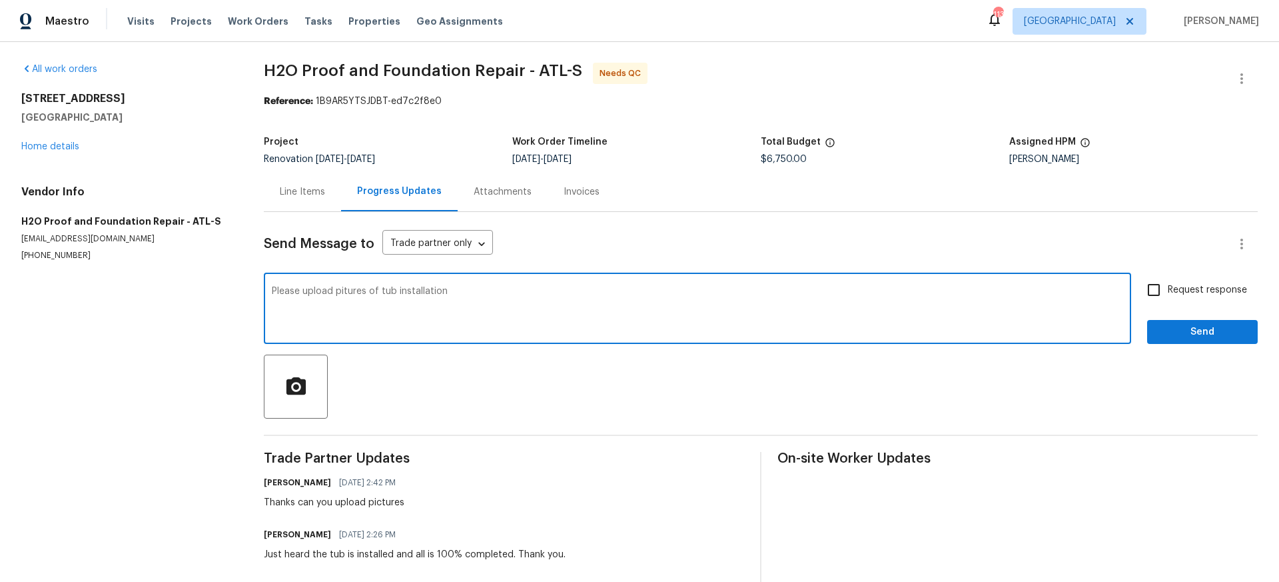
type textarea "Please upload pitures of tub installation"
click at [1155, 290] on input "Request response" at bounding box center [1154, 290] width 28 height 28
checkbox input "true"
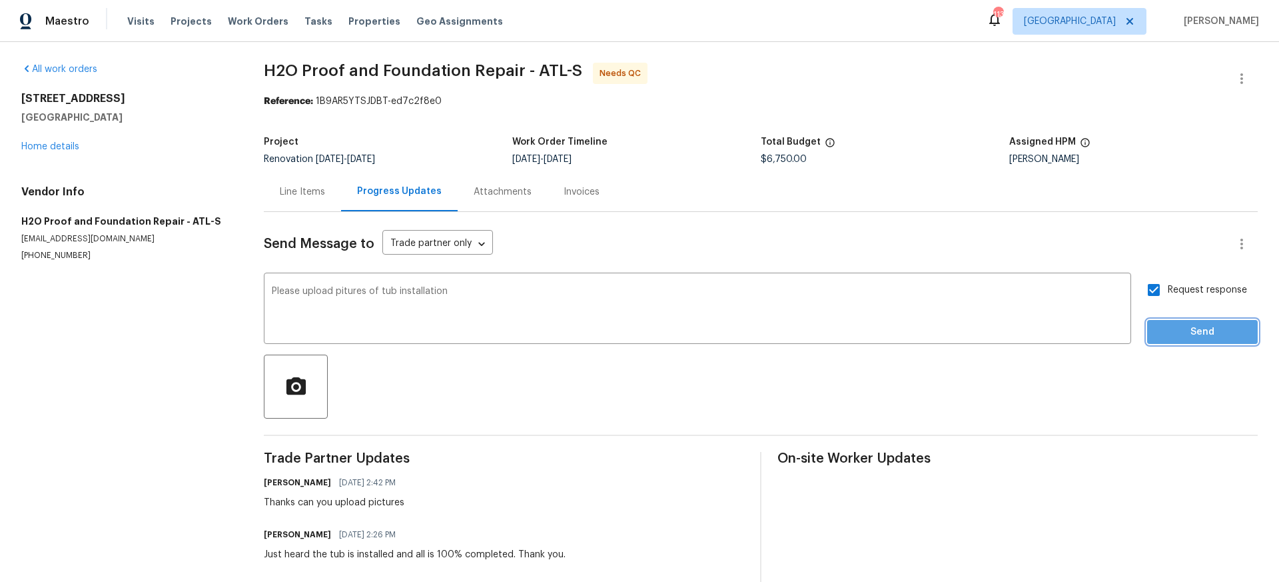
click at [1199, 330] on span "Send" at bounding box center [1202, 332] width 89 height 17
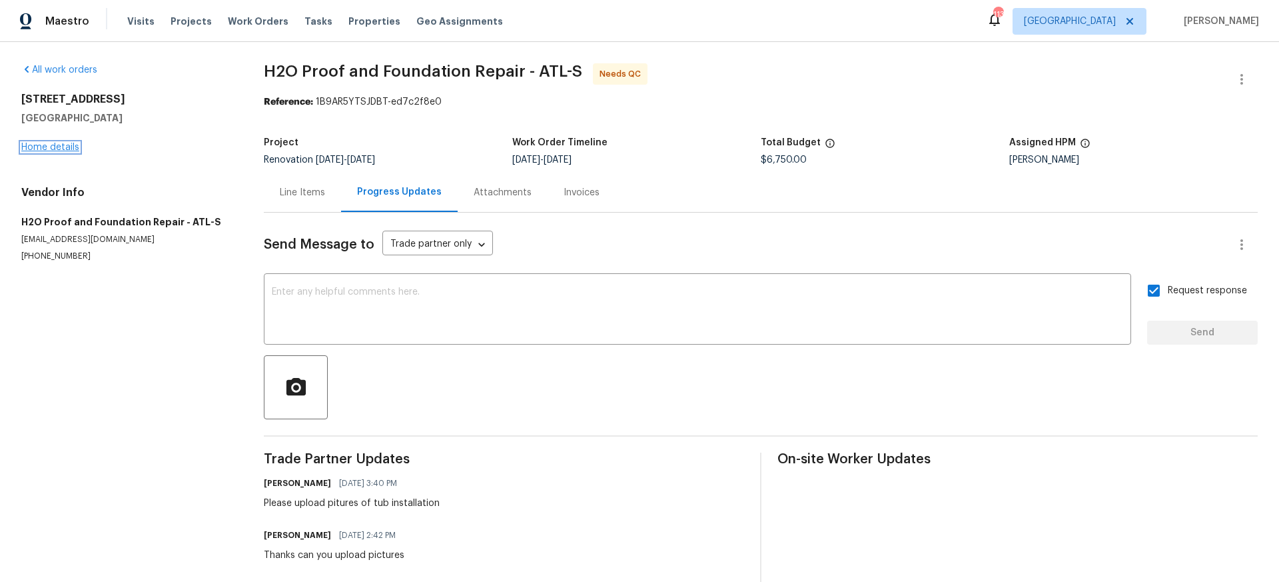
click at [59, 147] on link "Home details" at bounding box center [50, 147] width 58 height 9
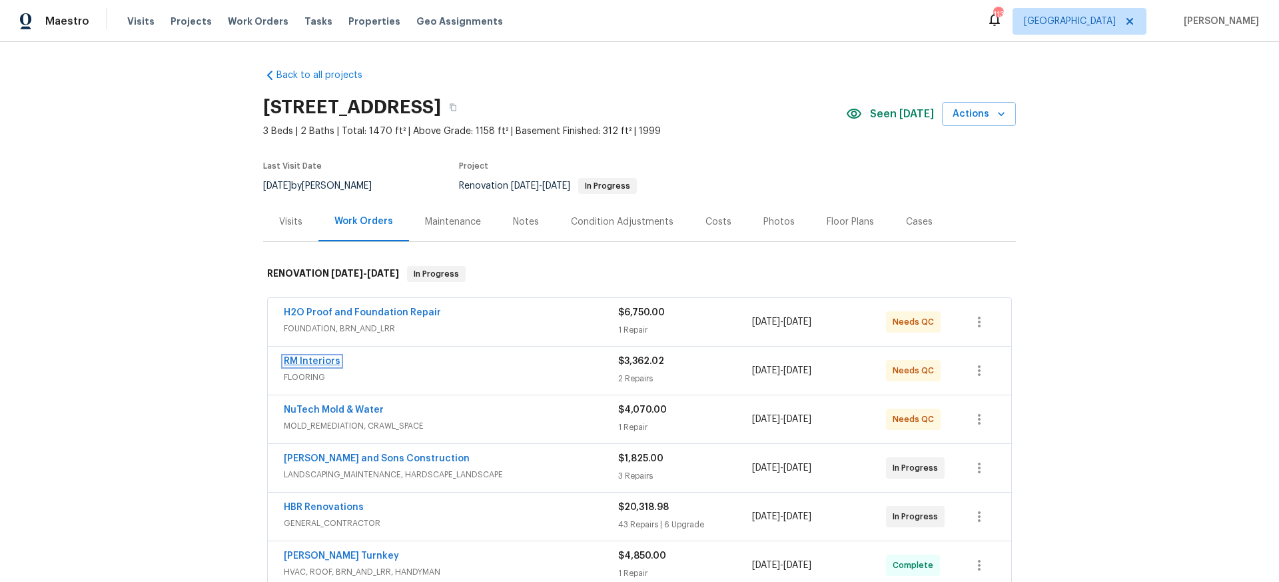
click at [314, 359] on link "RM Interiors" at bounding box center [312, 360] width 57 height 9
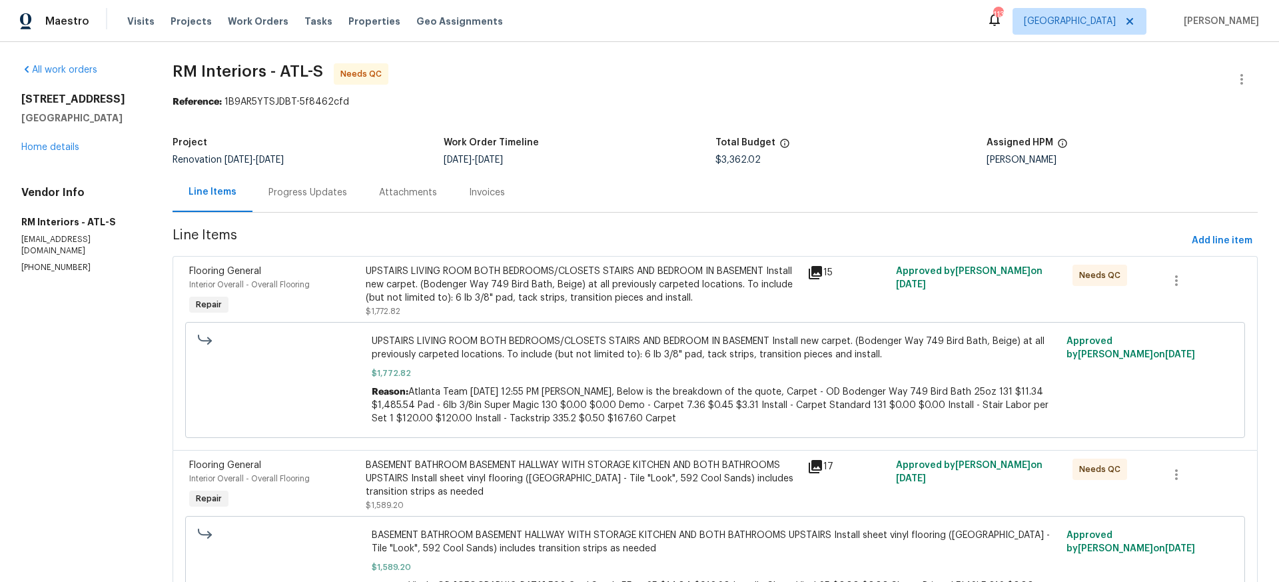
click at [536, 285] on div "UPSTAIRS LIVING ROOM BOTH BEDROOMS/CLOSETS STAIRS AND BEDROOM IN BASEMENT Insta…" at bounding box center [583, 284] width 434 height 40
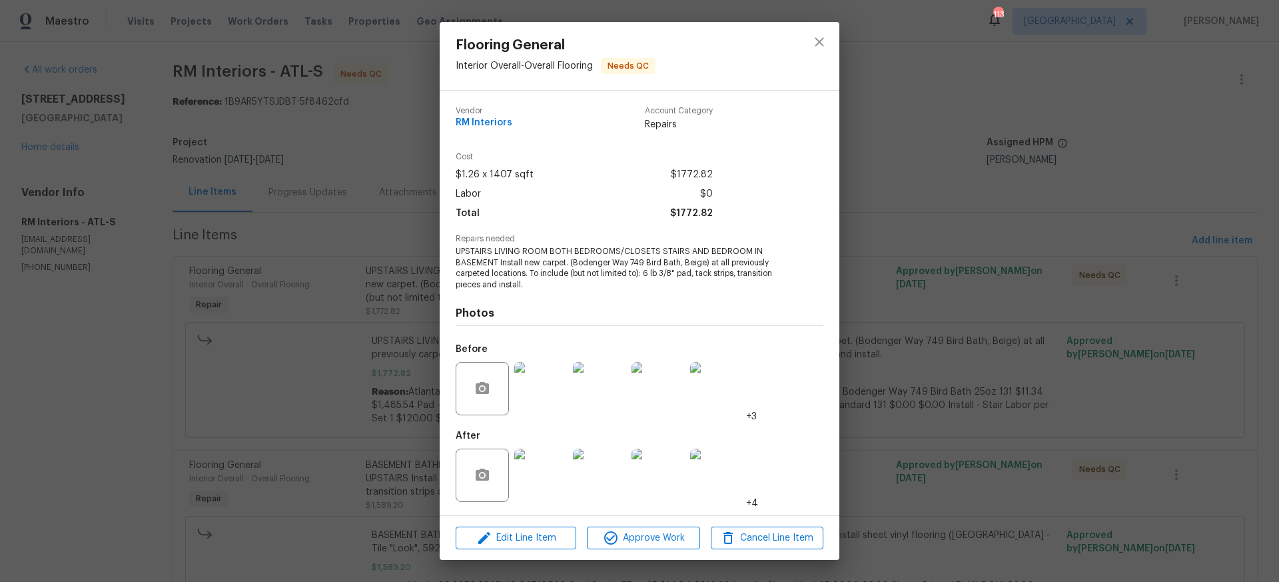
click at [547, 481] on img at bounding box center [540, 474] width 53 height 53
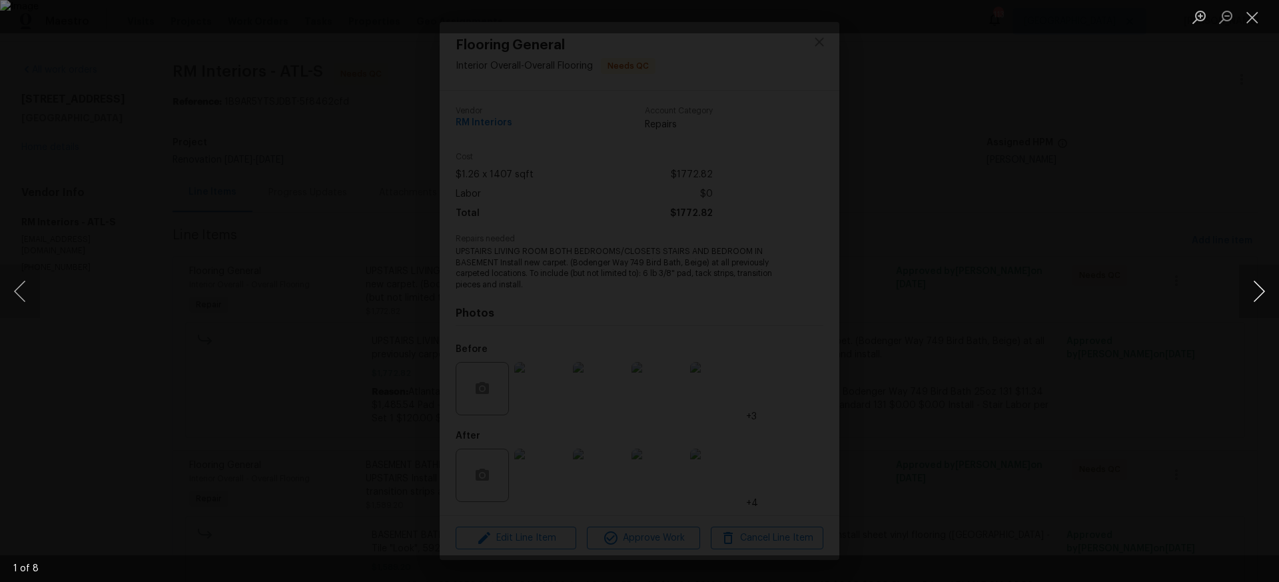
click at [1262, 291] on button "Next image" at bounding box center [1259, 290] width 40 height 53
click at [1249, 16] on button "Close lightbox" at bounding box center [1252, 16] width 27 height 23
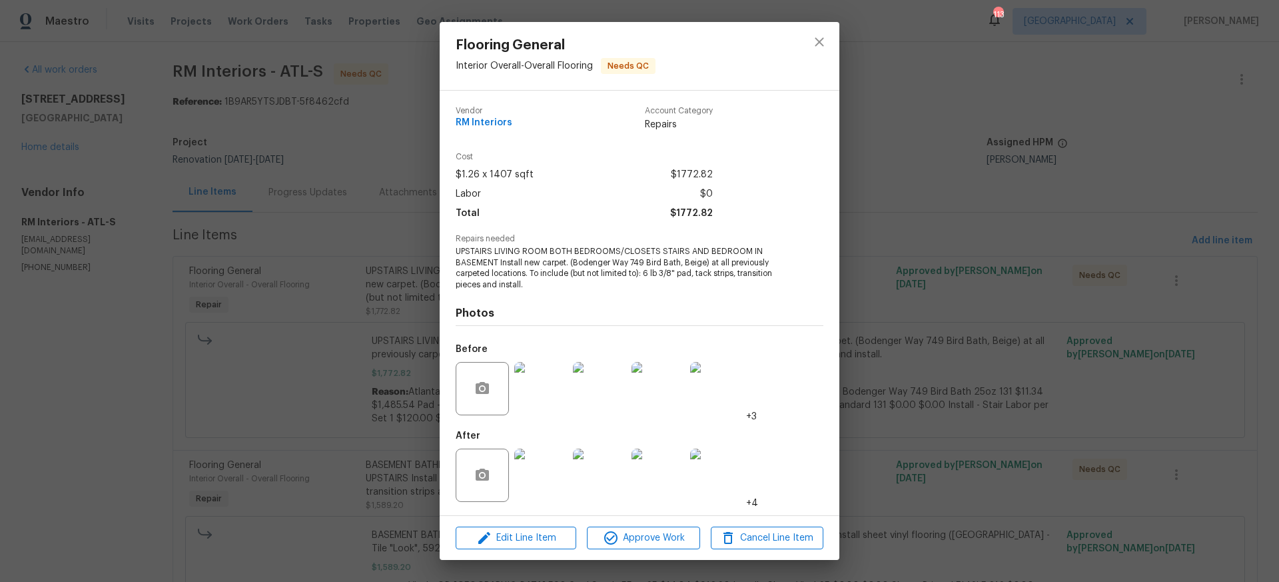
click at [544, 467] on img at bounding box center [540, 474] width 53 height 53
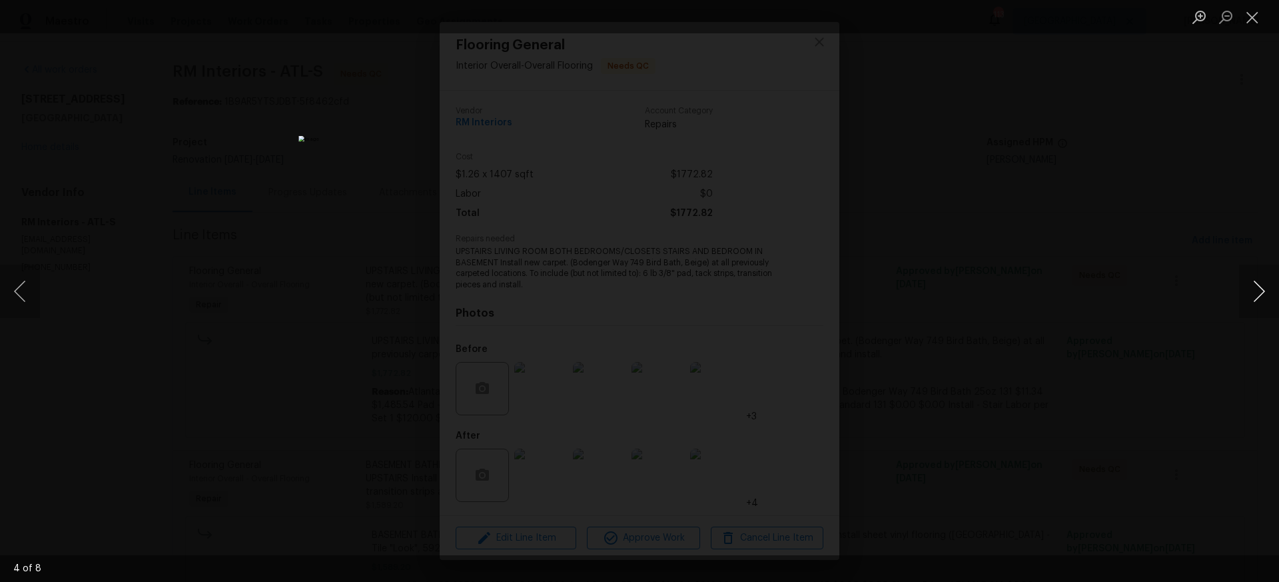
click at [1257, 288] on button "Next image" at bounding box center [1259, 290] width 40 height 53
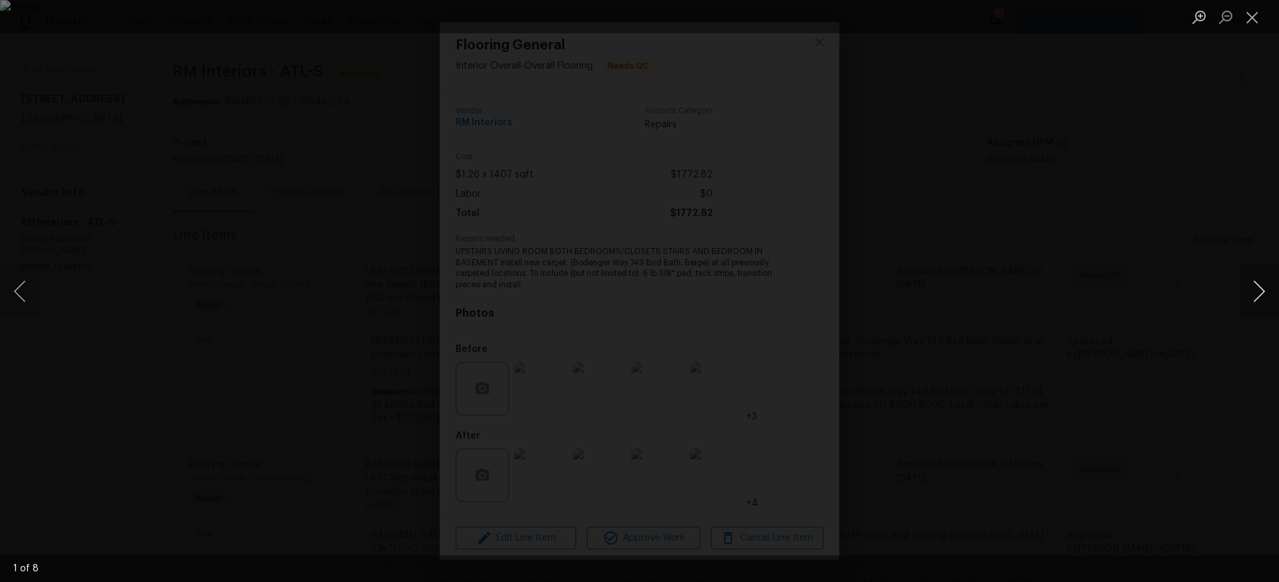
click at [1257, 288] on button "Next image" at bounding box center [1259, 290] width 40 height 53
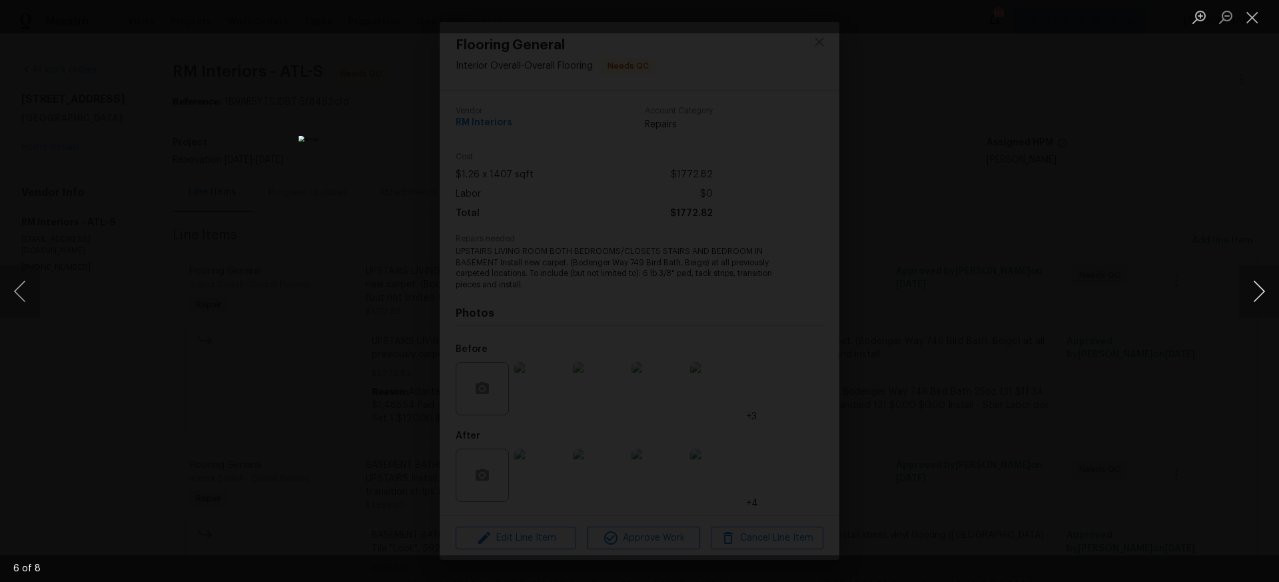
click at [1257, 288] on button "Next image" at bounding box center [1259, 290] width 40 height 53
click at [1254, 288] on button "Next image" at bounding box center [1259, 290] width 40 height 53
click at [1254, 19] on button "Close lightbox" at bounding box center [1252, 16] width 27 height 23
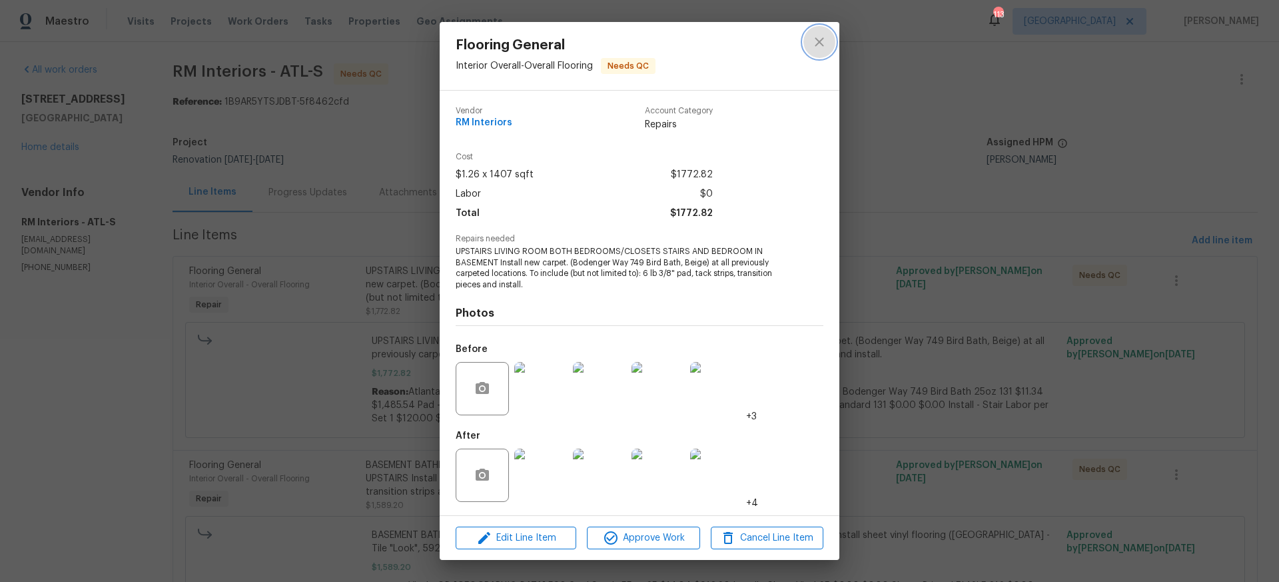
click at [817, 41] on icon "close" at bounding box center [819, 42] width 16 height 16
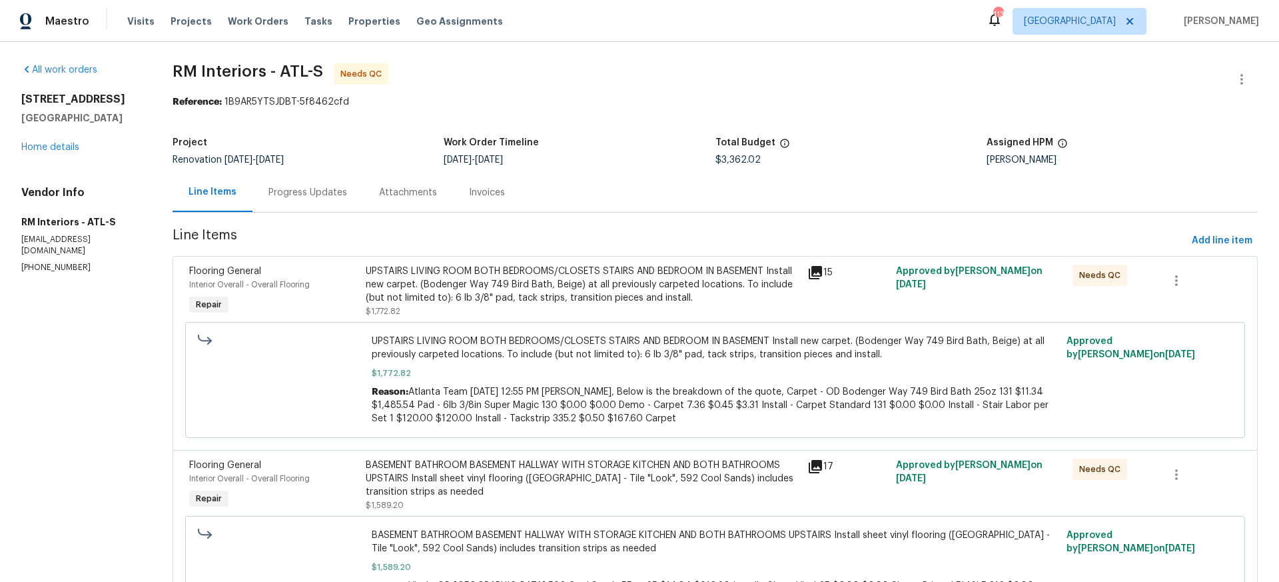
click at [503, 474] on div "BASEMENT BATHROOM BASEMENT HALLWAY WITH STORAGE KITCHEN AND BOTH BATHROOMS UPST…" at bounding box center [583, 478] width 434 height 40
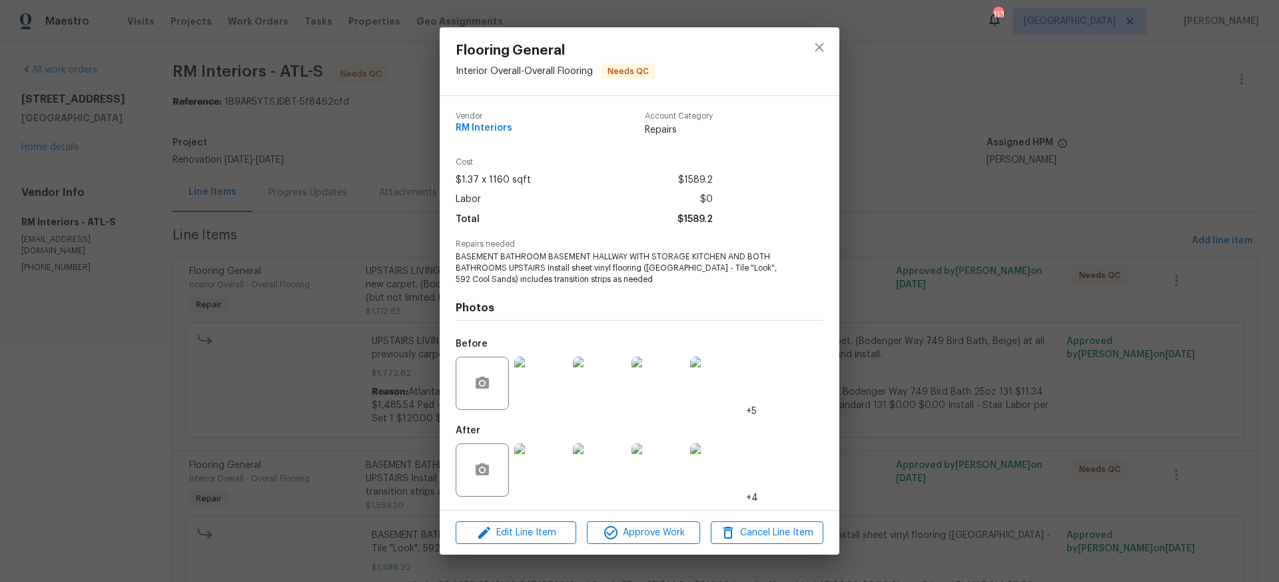
click at [549, 464] on img at bounding box center [540, 469] width 53 height 53
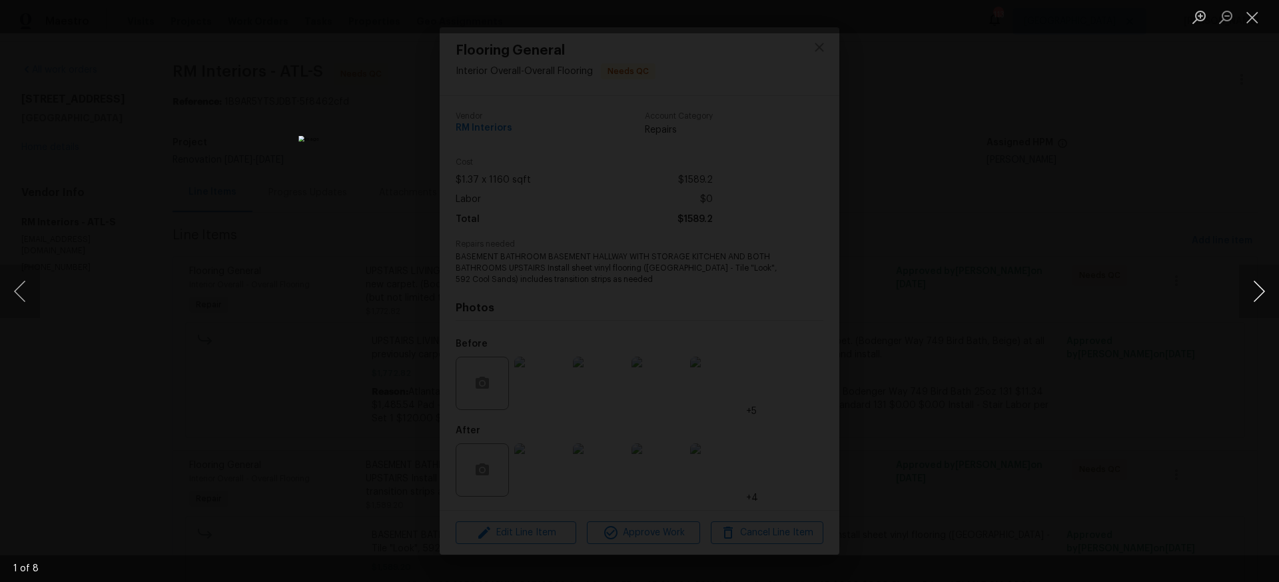
click at [1260, 290] on button "Next image" at bounding box center [1259, 290] width 40 height 53
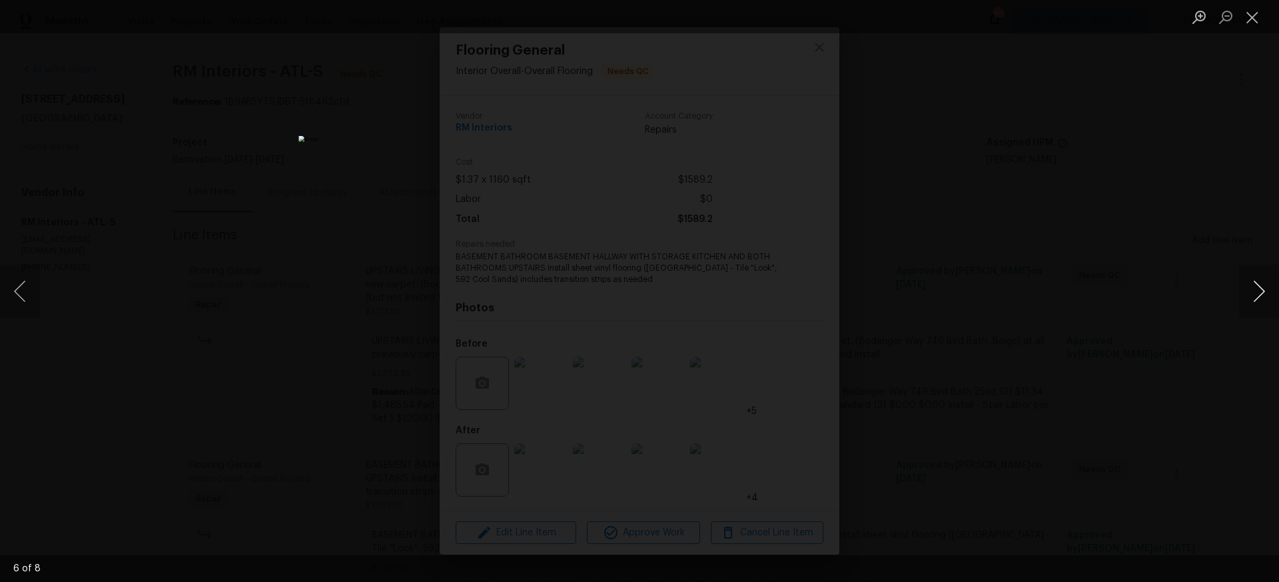
click at [1260, 290] on button "Next image" at bounding box center [1259, 290] width 40 height 53
click at [1251, 13] on button "Close lightbox" at bounding box center [1252, 16] width 27 height 23
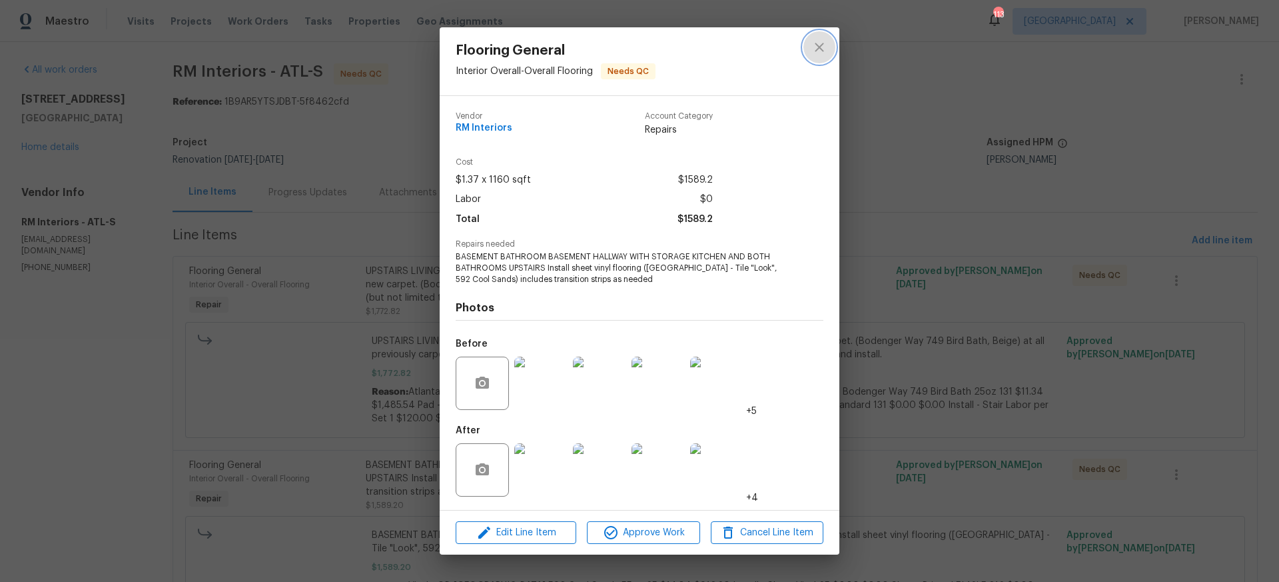
click at [817, 45] on icon "close" at bounding box center [819, 47] width 9 height 9
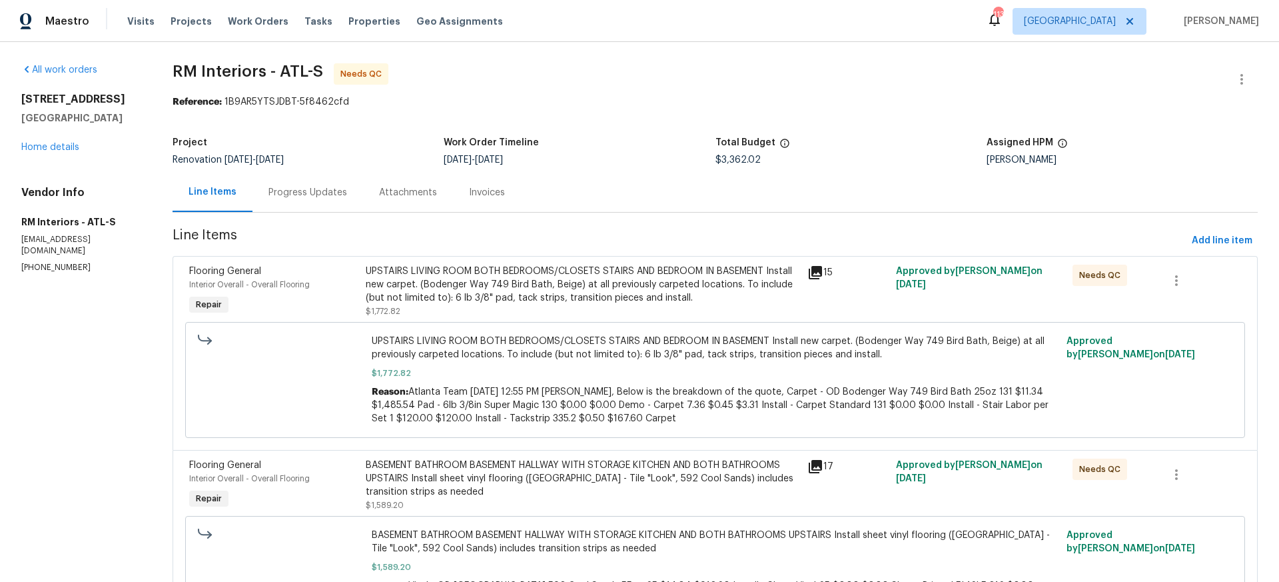
click at [307, 193] on div "Progress Updates" at bounding box center [307, 192] width 79 height 13
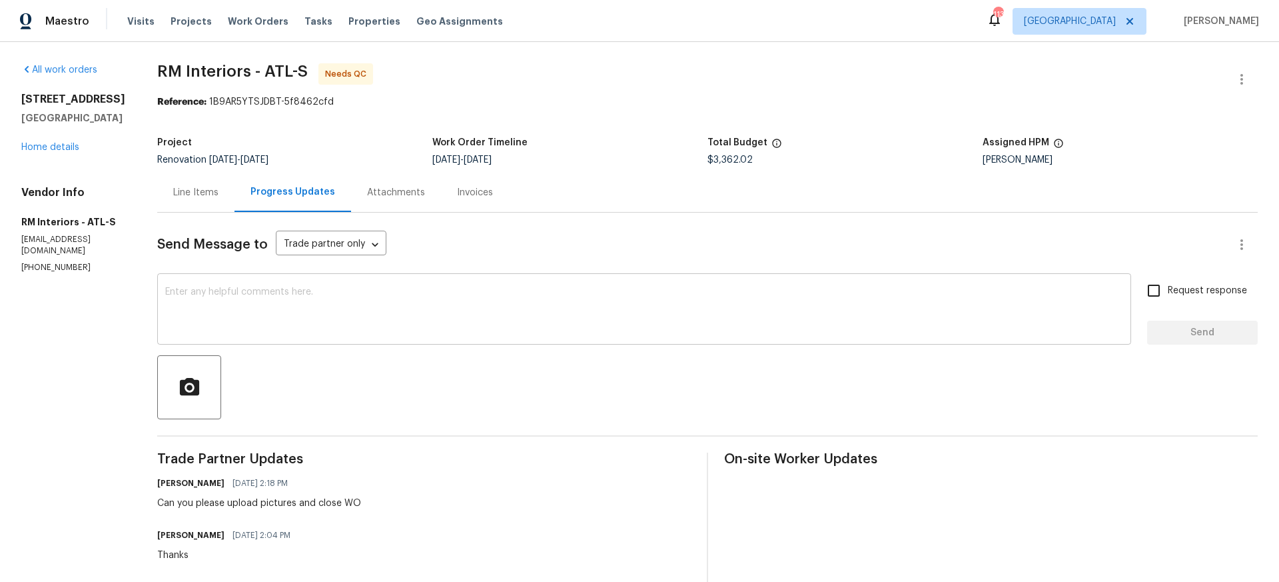
click at [167, 286] on div "x ​" at bounding box center [644, 310] width 974 height 68
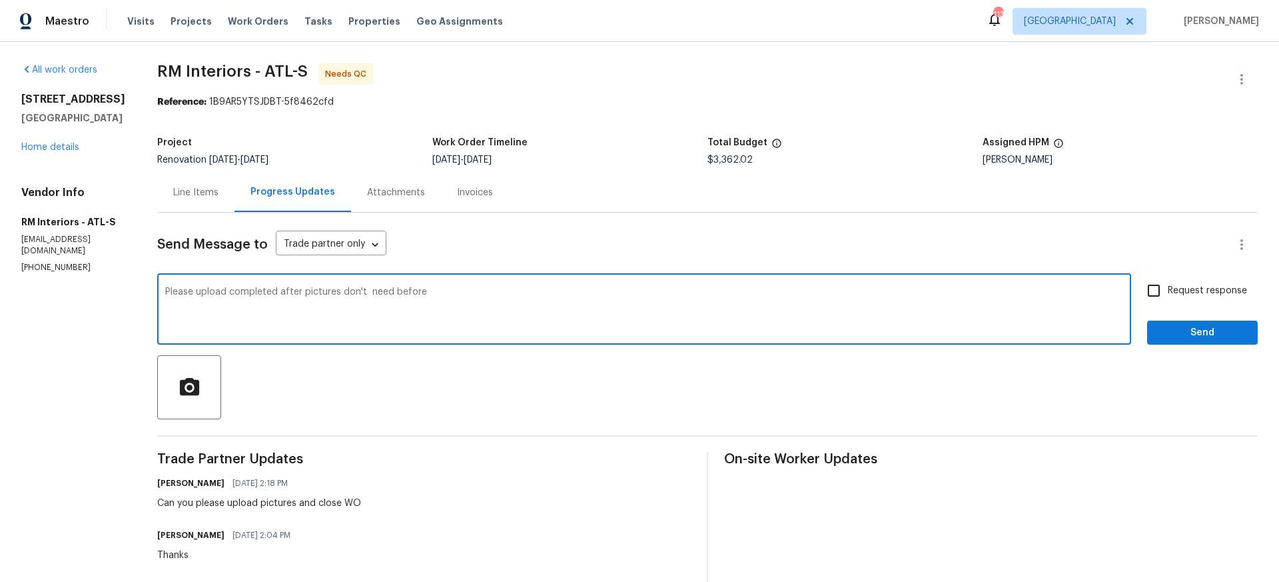
type textarea "Please upload completed after pictures don't need before"
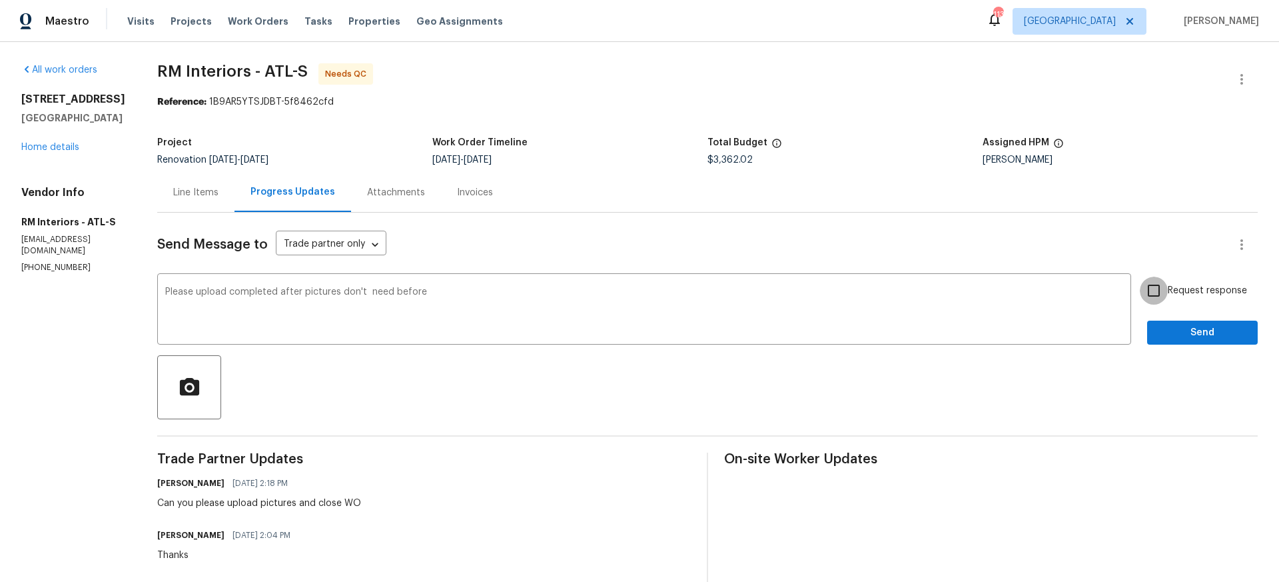
click at [1158, 290] on input "Request response" at bounding box center [1154, 290] width 28 height 28
checkbox input "true"
click at [1220, 339] on span "Send" at bounding box center [1202, 332] width 89 height 17
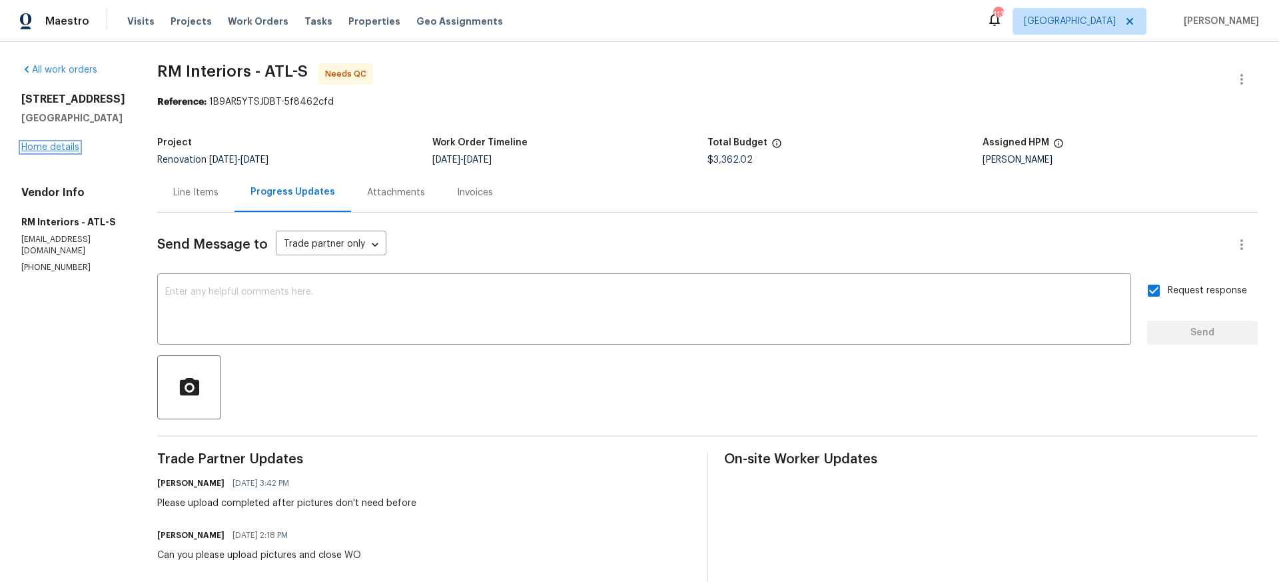
click at [54, 146] on link "Home details" at bounding box center [50, 147] width 58 height 9
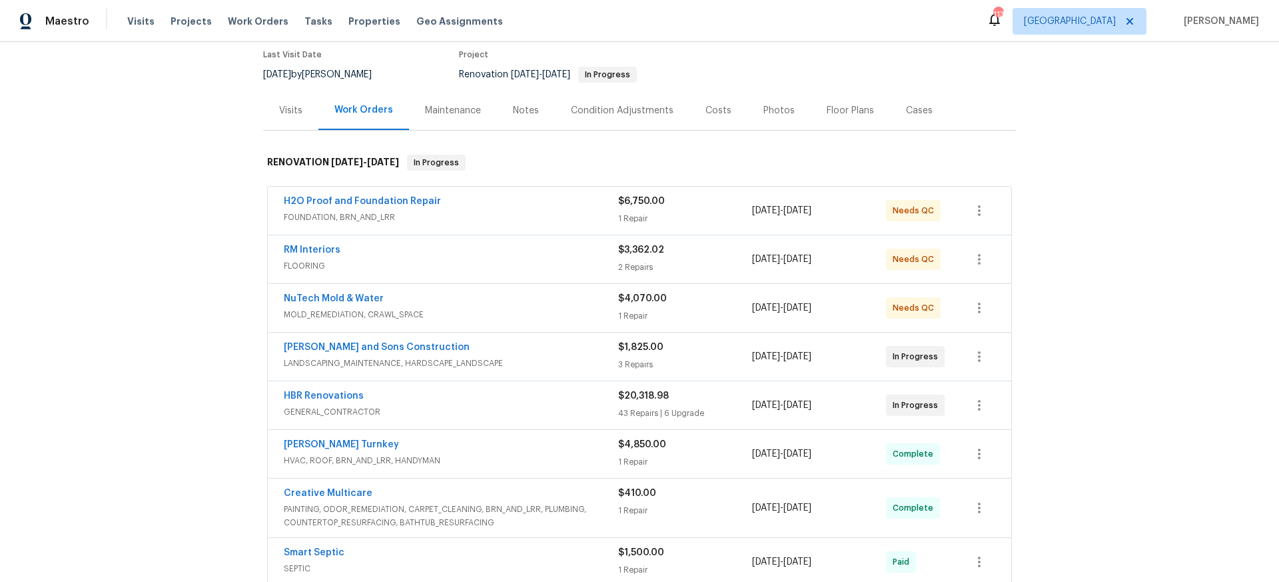
scroll to position [114, 0]
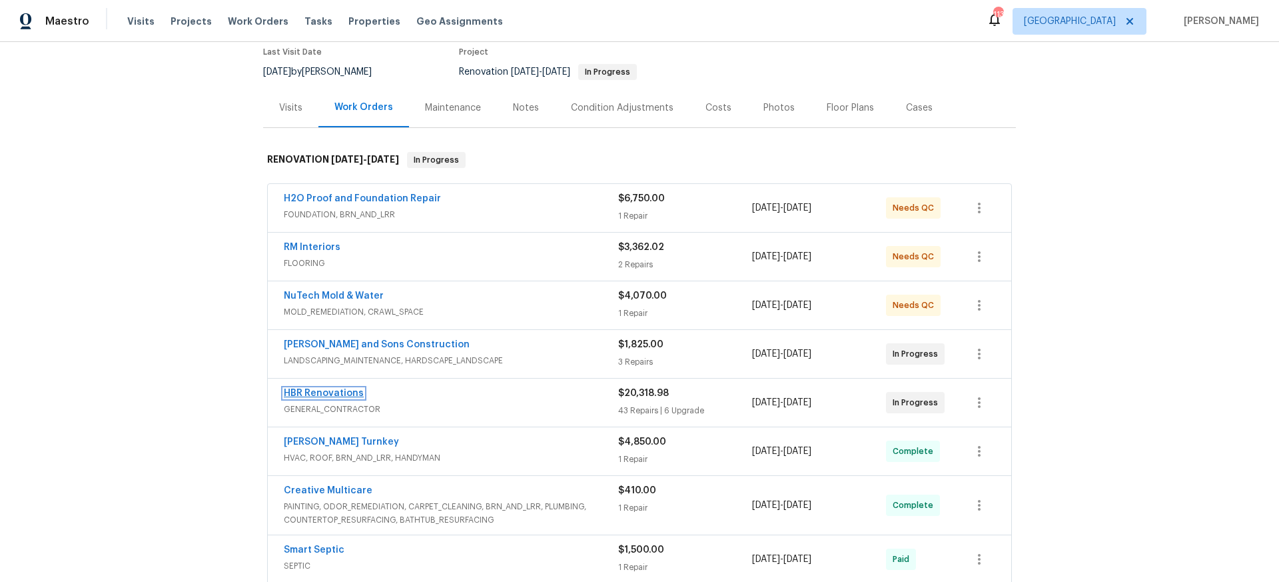
click at [321, 396] on link "HBR Renovations" at bounding box center [324, 392] width 80 height 9
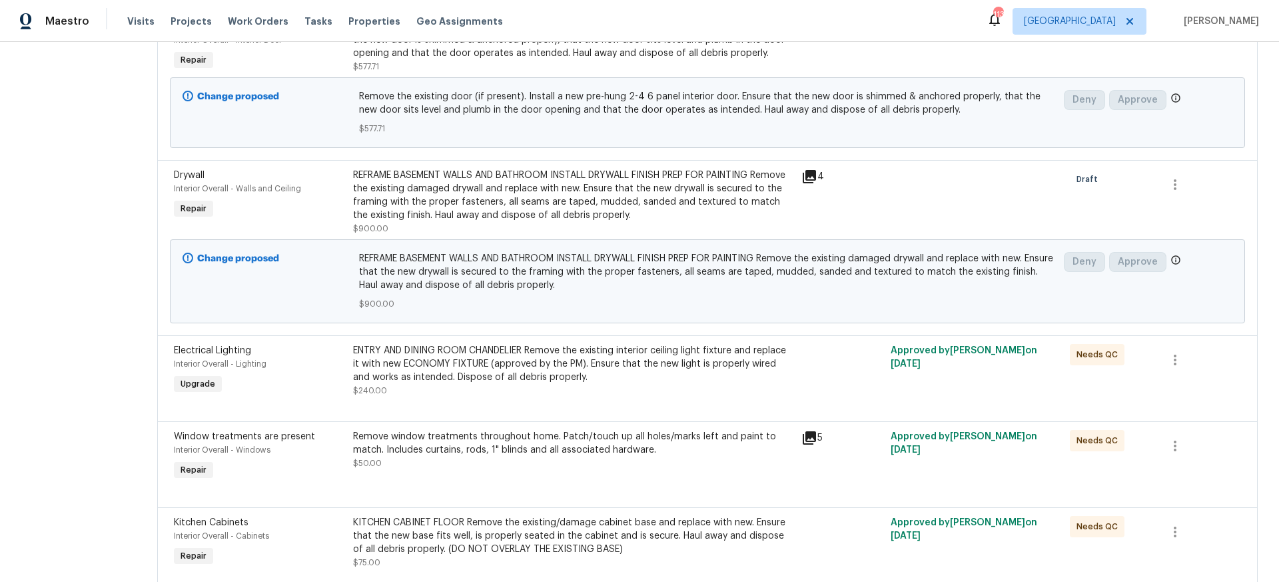
scroll to position [247, 0]
click at [427, 364] on div "ENTRY AND DINING ROOM CHANDELIER Remove the existing interior ceiling light fix…" at bounding box center [573, 362] width 440 height 40
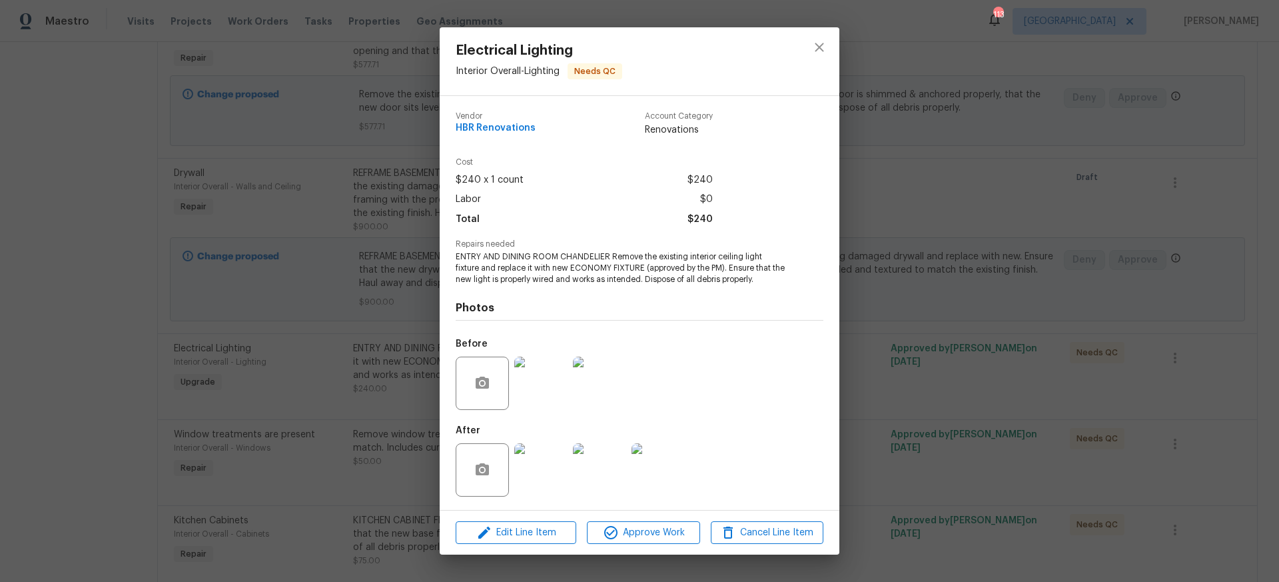
click at [548, 478] on img at bounding box center [540, 469] width 53 height 53
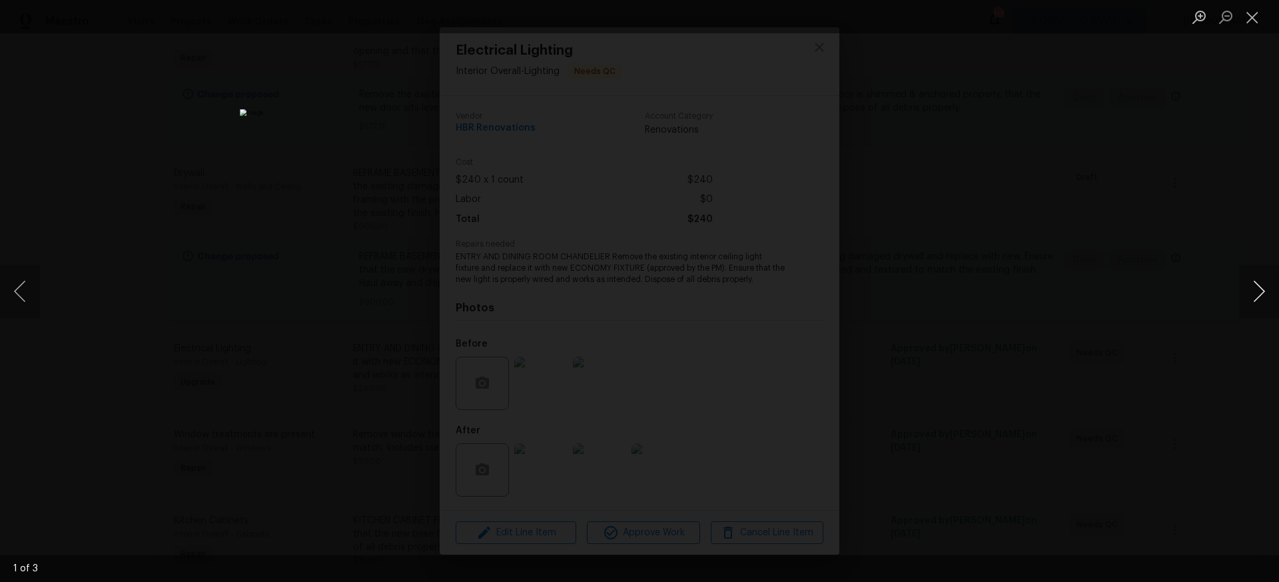
click at [1264, 291] on button "Next image" at bounding box center [1259, 290] width 40 height 53
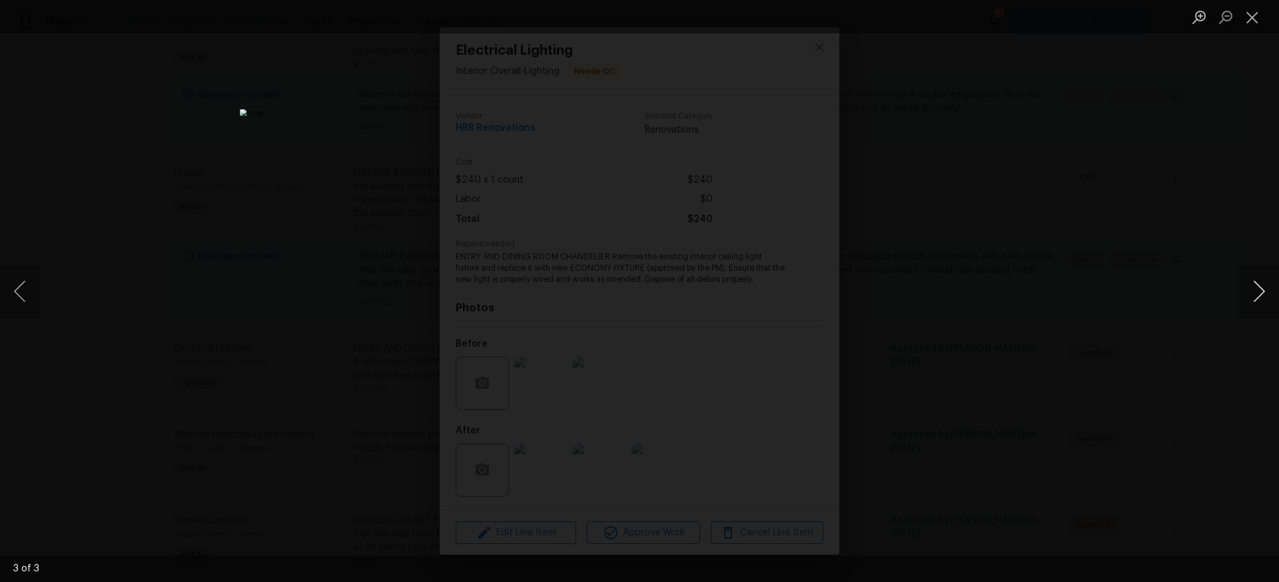
click at [1264, 291] on button "Next image" at bounding box center [1259, 290] width 40 height 53
click at [1255, 17] on button "Close lightbox" at bounding box center [1252, 16] width 27 height 23
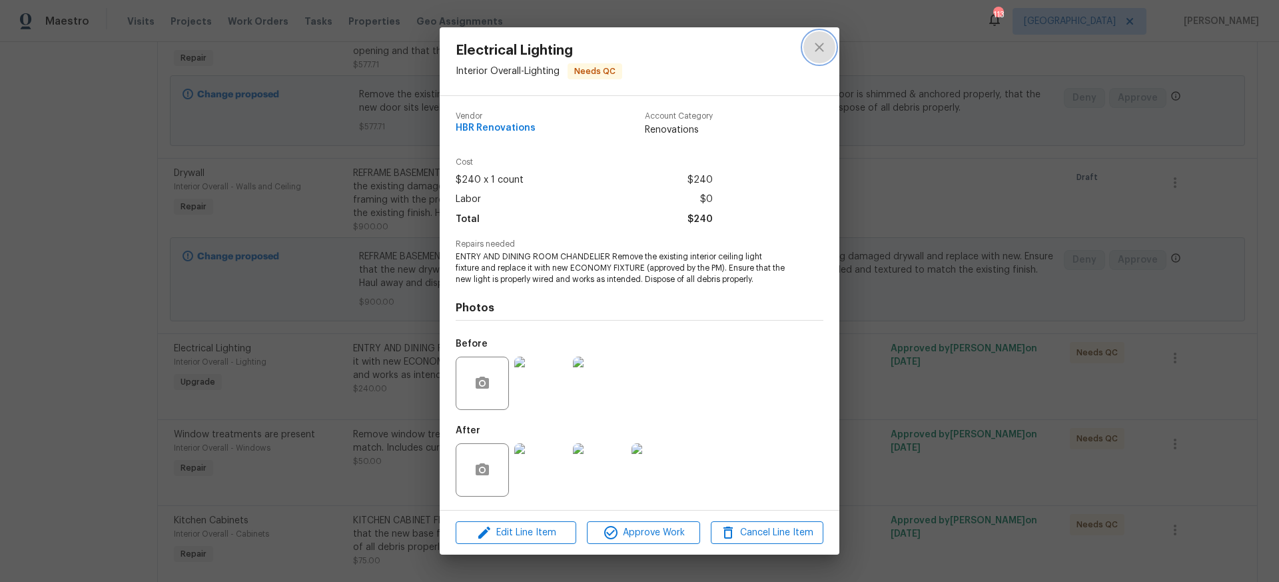
click at [823, 47] on icon "close" at bounding box center [819, 47] width 16 height 16
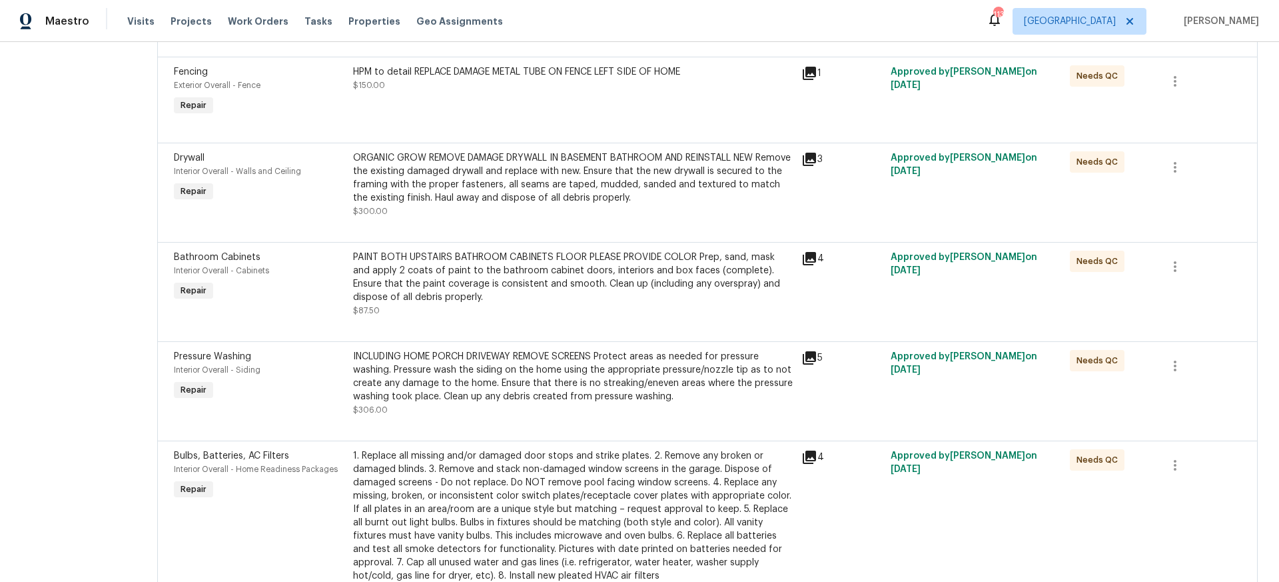
scroll to position [786, 0]
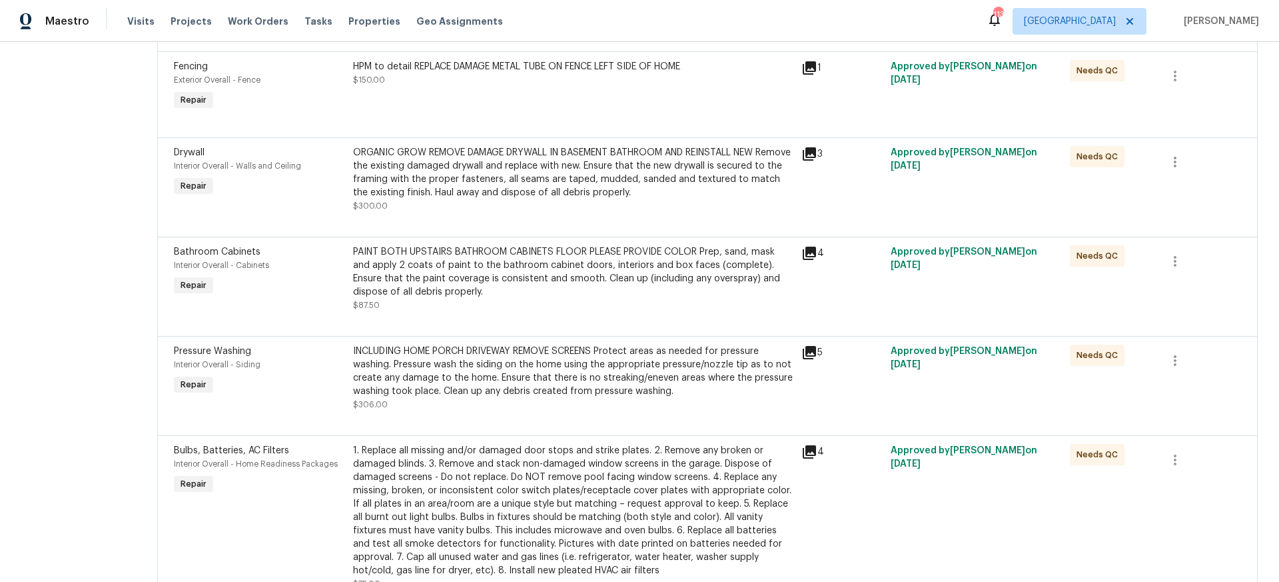
click at [506, 161] on div "ORGANIC GROW REMOVE DAMAGE DRYWALL IN BASEMENT BATHROOM AND REINSTALL NEW Remov…" at bounding box center [573, 172] width 440 height 53
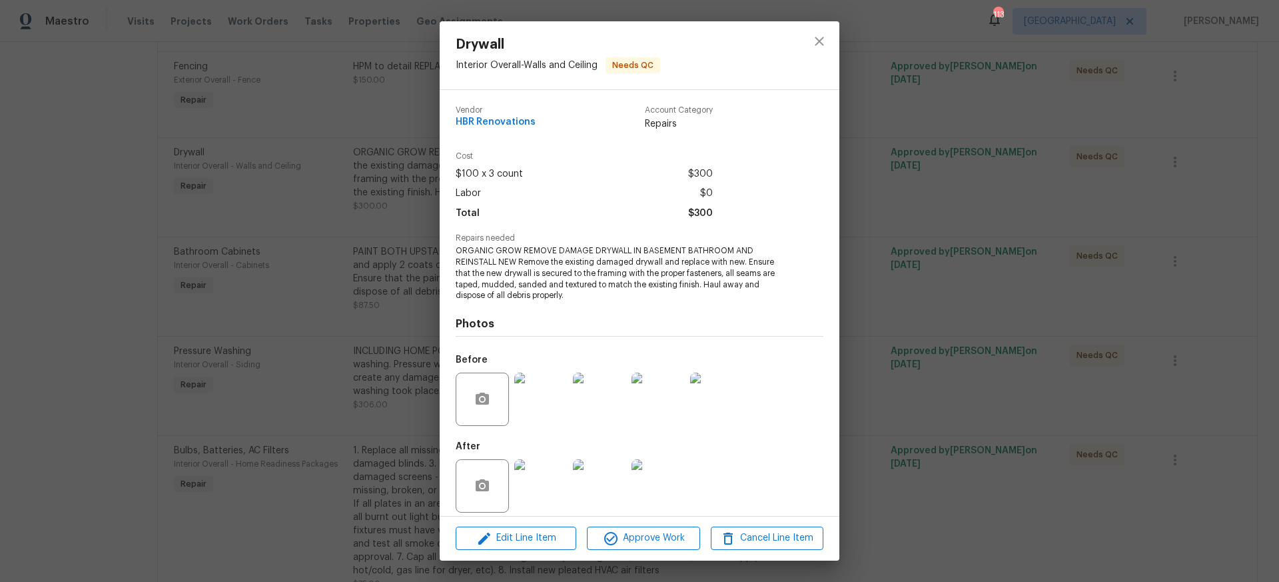
click at [547, 395] on img at bounding box center [540, 398] width 53 height 53
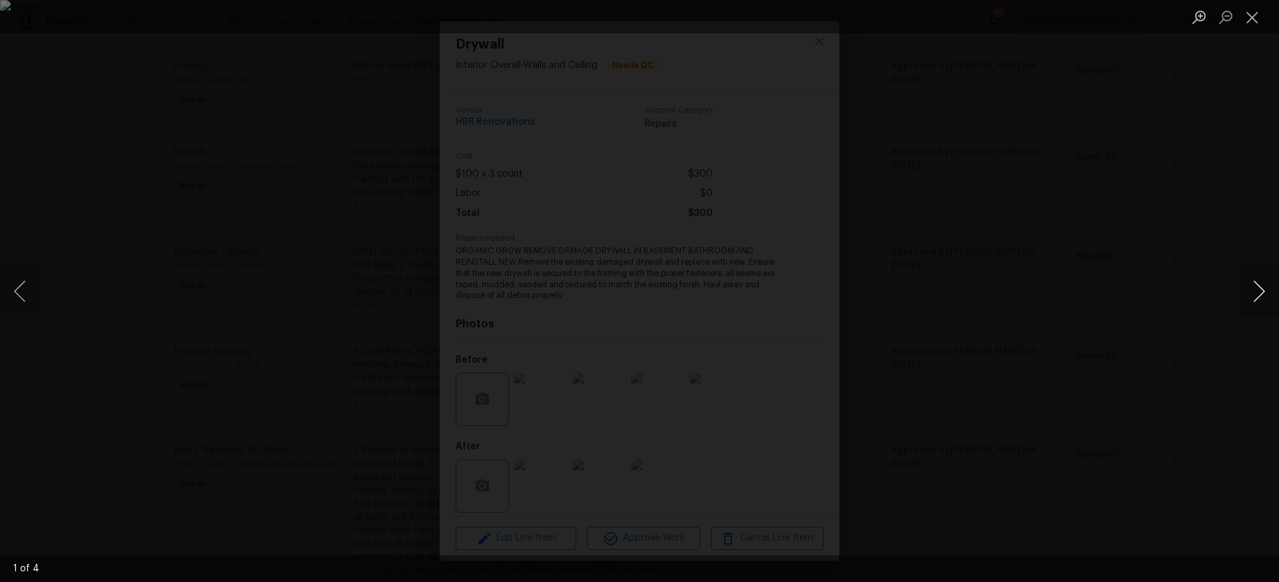
click at [1258, 293] on button "Next image" at bounding box center [1259, 290] width 40 height 53
click at [1251, 17] on button "Close lightbox" at bounding box center [1252, 16] width 27 height 23
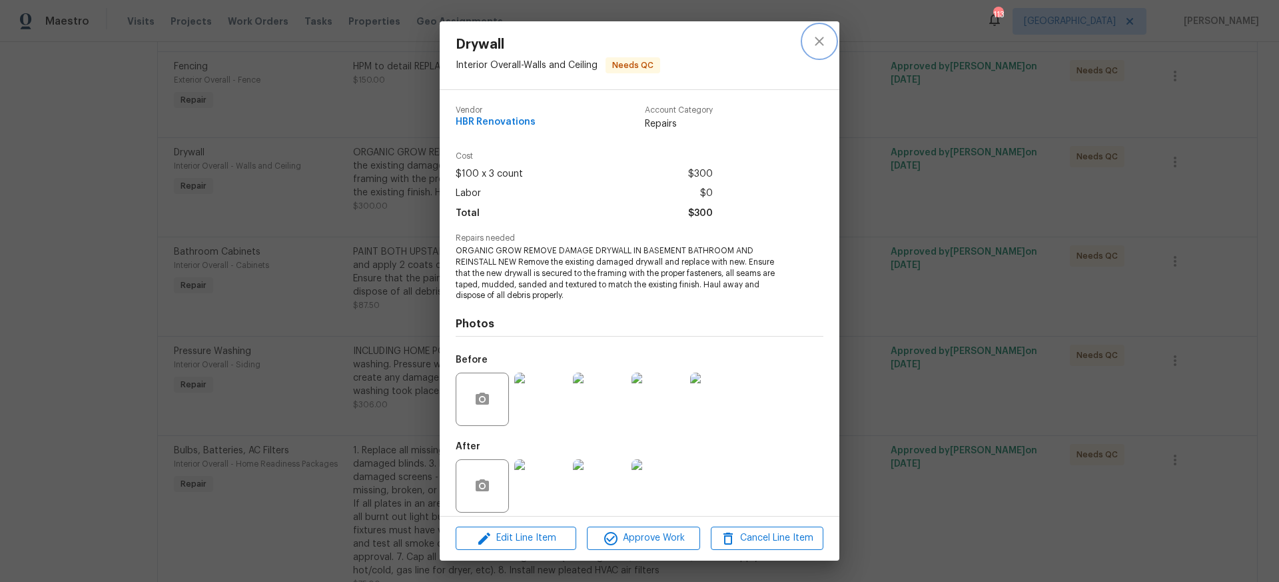
click at [821, 39] on icon "close" at bounding box center [819, 41] width 9 height 9
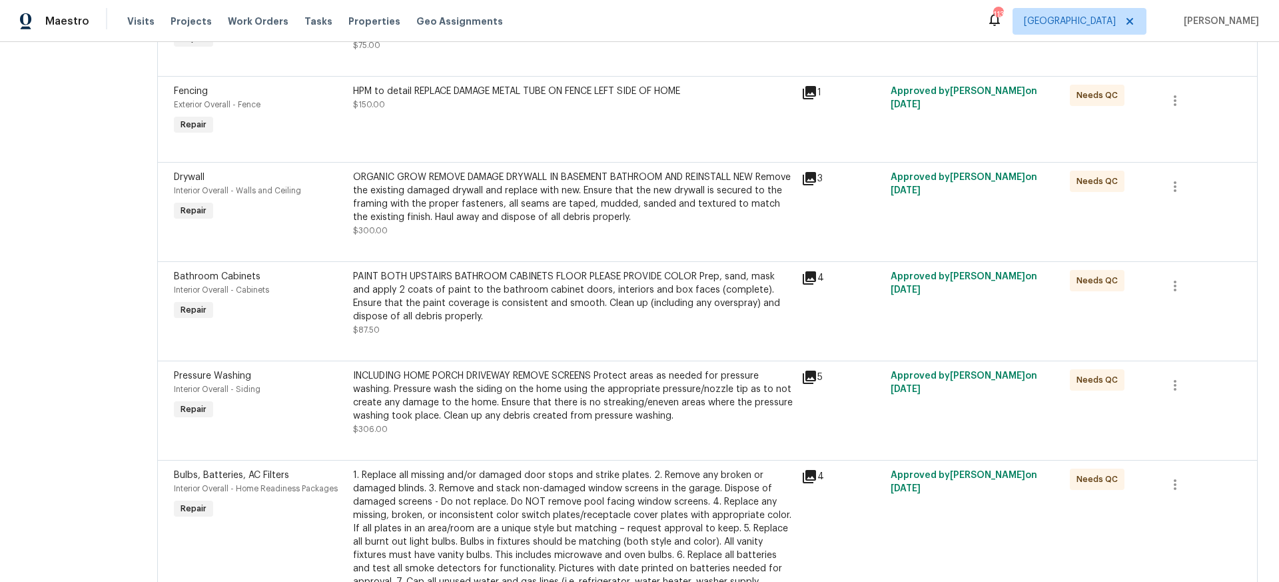
scroll to position [763, 0]
click at [586, 203] on div "ORGANIC GROW REMOVE DAMAGE DRYWALL IN BASEMENT BATHROOM AND REINSTALL NEW Remov…" at bounding box center [573, 195] width 440 height 53
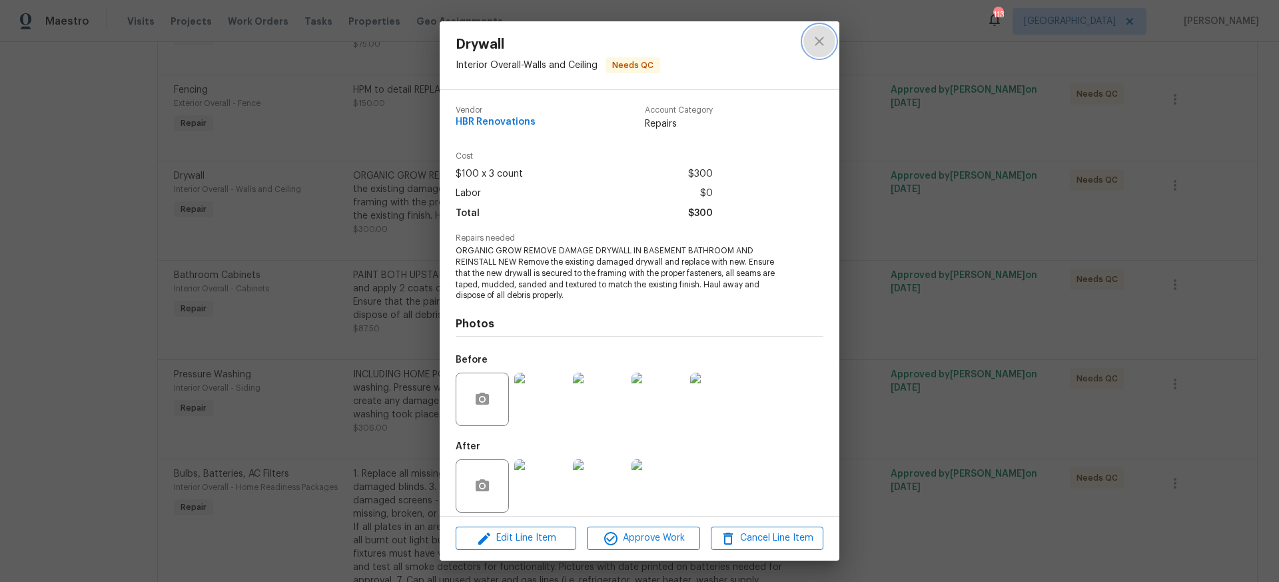
click at [822, 41] on icon "close" at bounding box center [819, 41] width 16 height 16
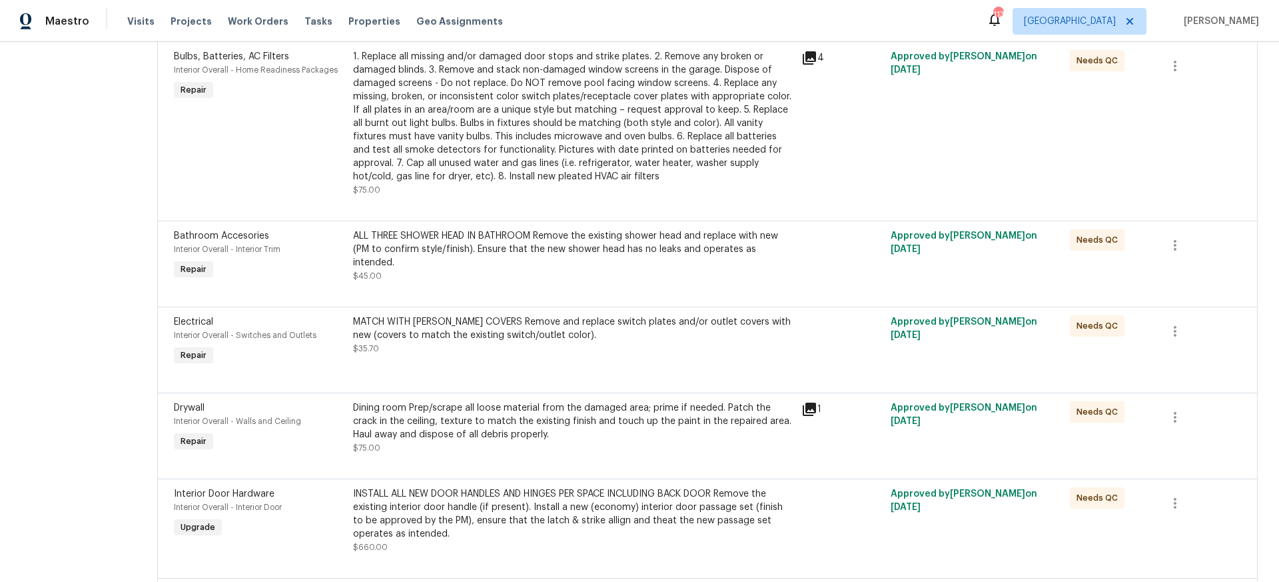
scroll to position [1183, 0]
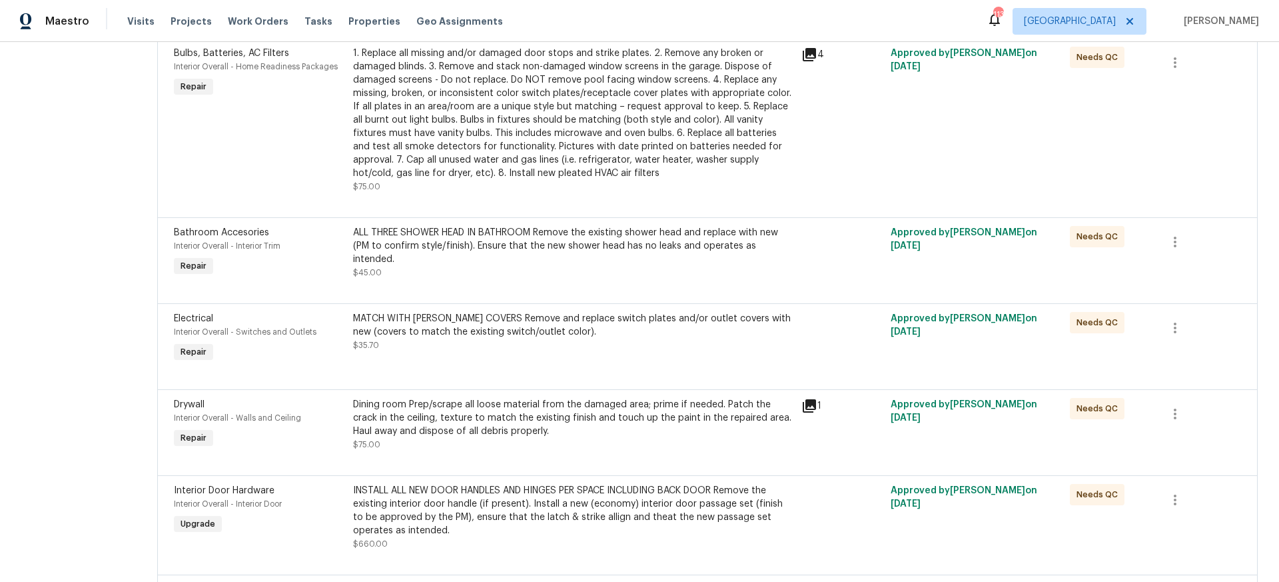
click at [434, 253] on div "ALL THREE SHOWER HEAD IN BATHROOM Remove the existing shower head and replace w…" at bounding box center [573, 246] width 440 height 40
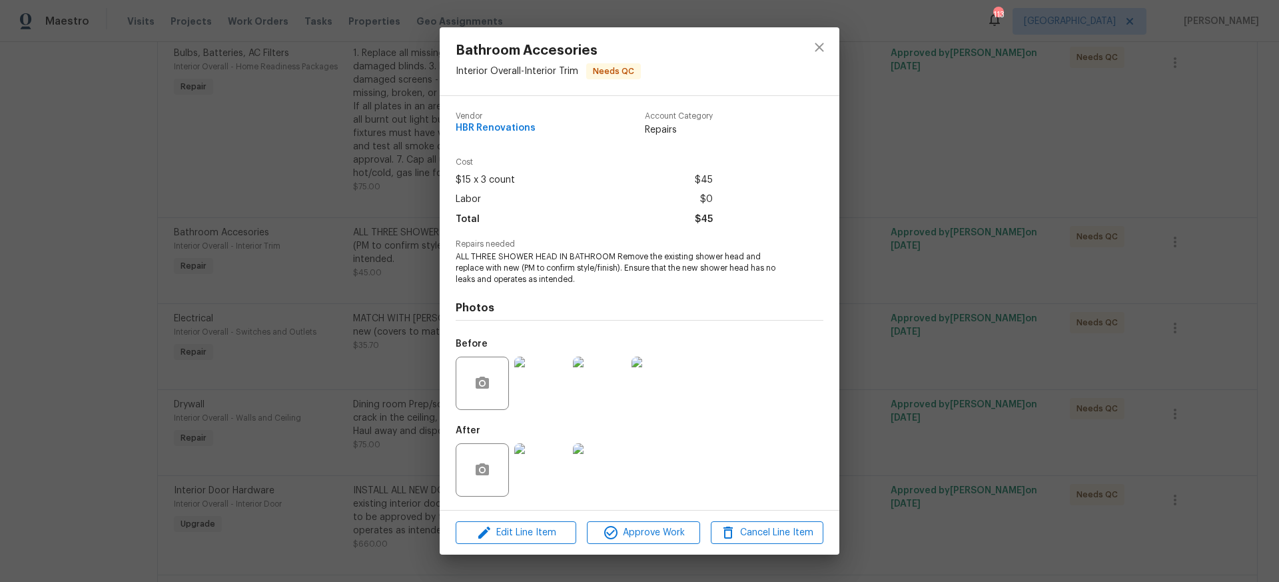
click at [545, 482] on img at bounding box center [540, 469] width 53 height 53
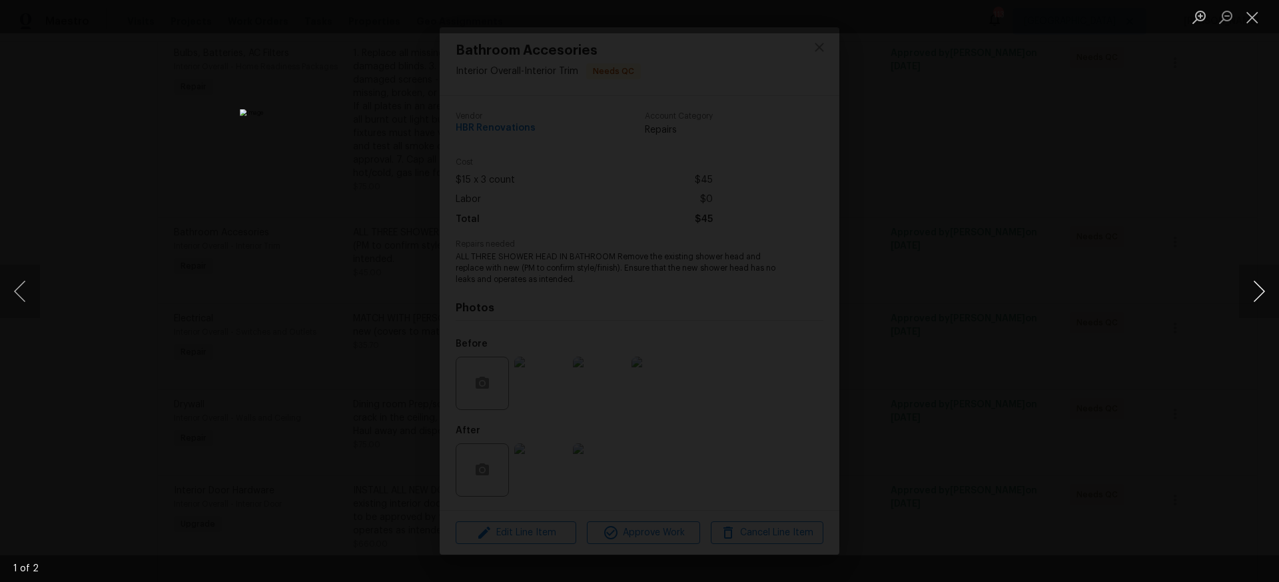
click at [1261, 290] on button "Next image" at bounding box center [1259, 290] width 40 height 53
click at [1250, 15] on button "Close lightbox" at bounding box center [1252, 16] width 27 height 23
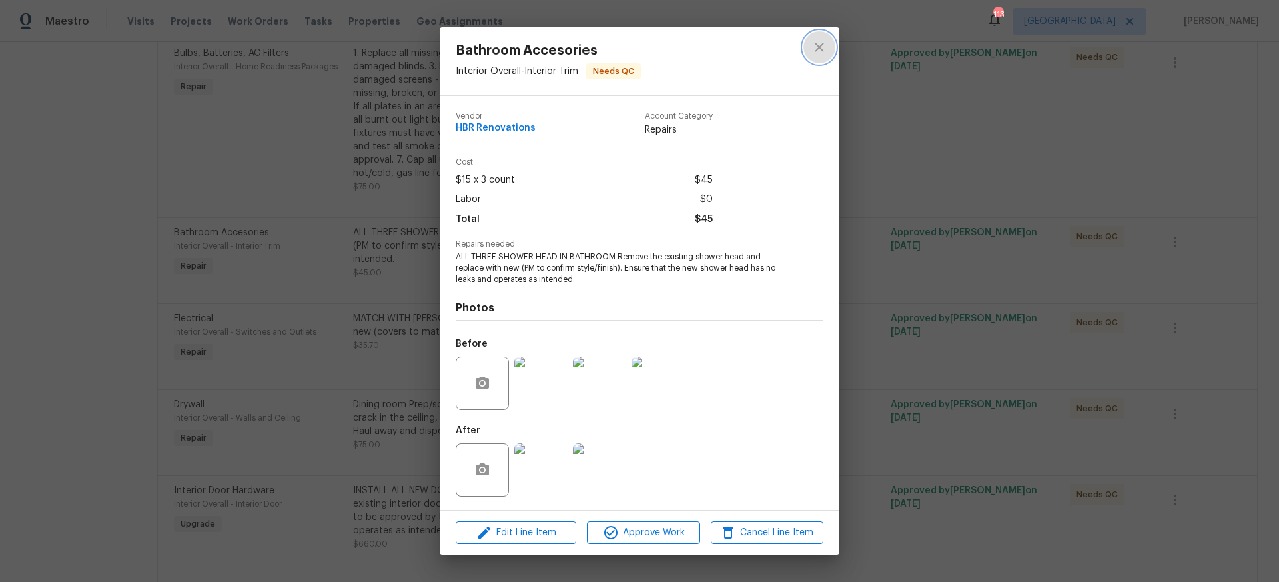
click at [815, 45] on icon "close" at bounding box center [819, 47] width 16 height 16
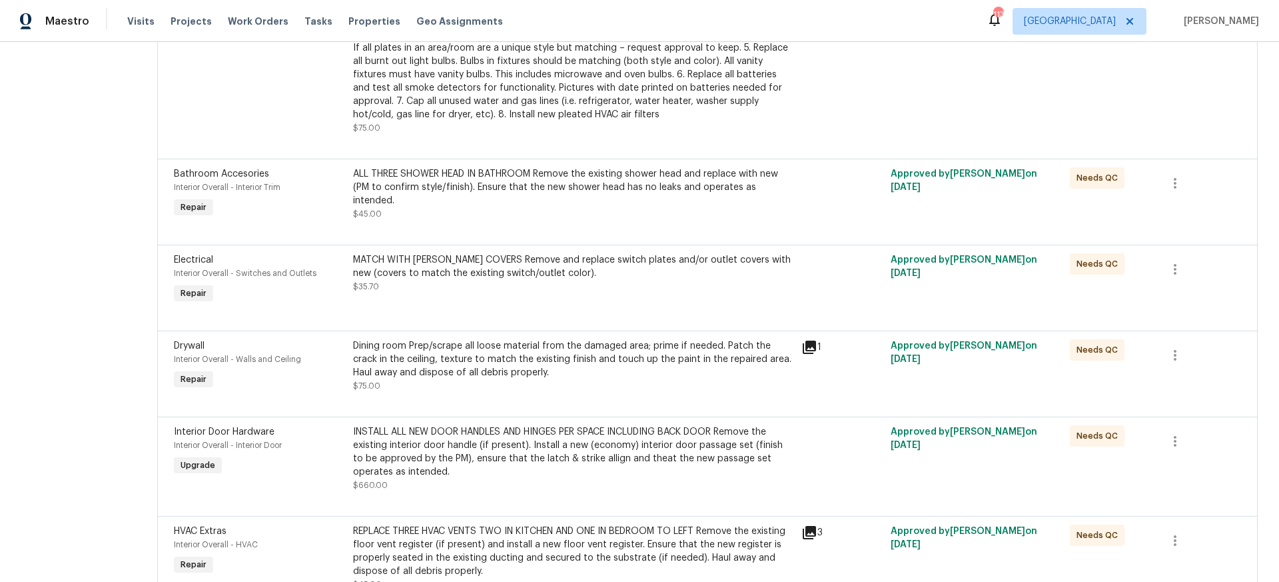
scroll to position [1243, 0]
click at [404, 448] on div "INSTALL ALL NEW DOOR HANDLES AND HINGES PER SPACE INCLUDING BACK DOOR Remove th…" at bounding box center [573, 450] width 440 height 53
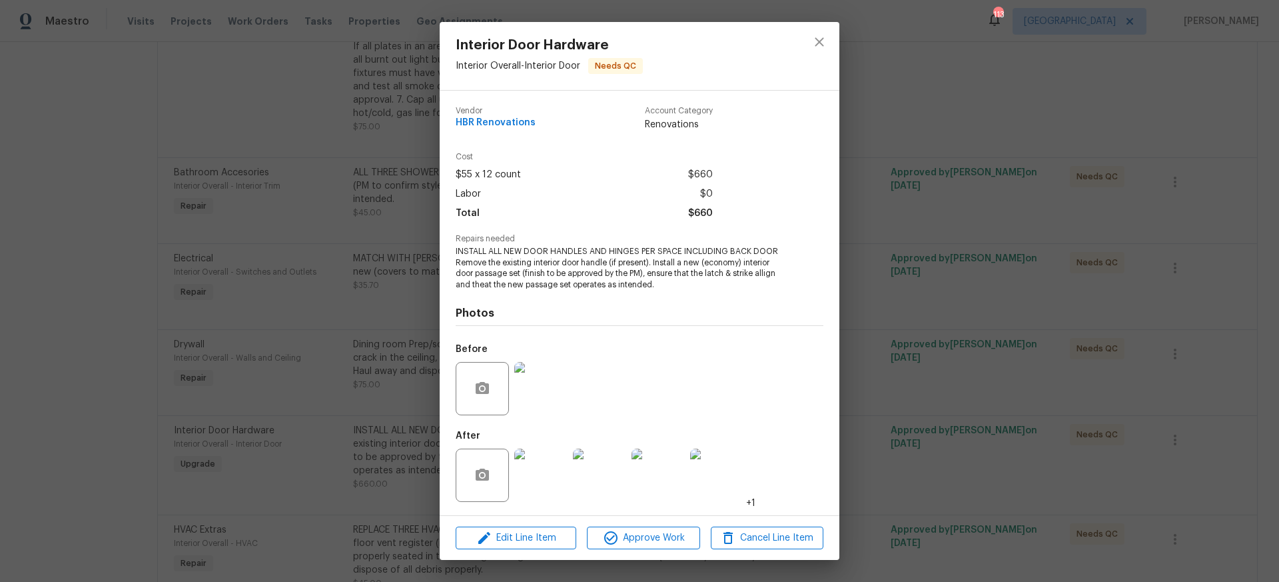
click at [538, 478] on img at bounding box center [540, 474] width 53 height 53
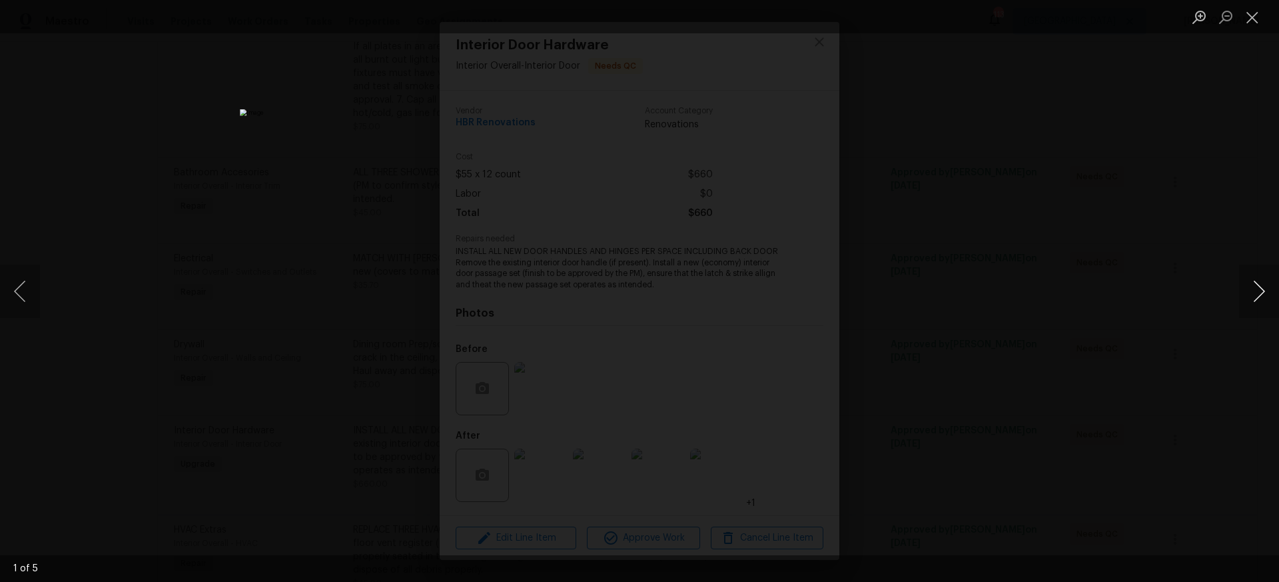
click at [1257, 292] on button "Next image" at bounding box center [1259, 290] width 40 height 53
click at [1249, 19] on button "Close lightbox" at bounding box center [1252, 16] width 27 height 23
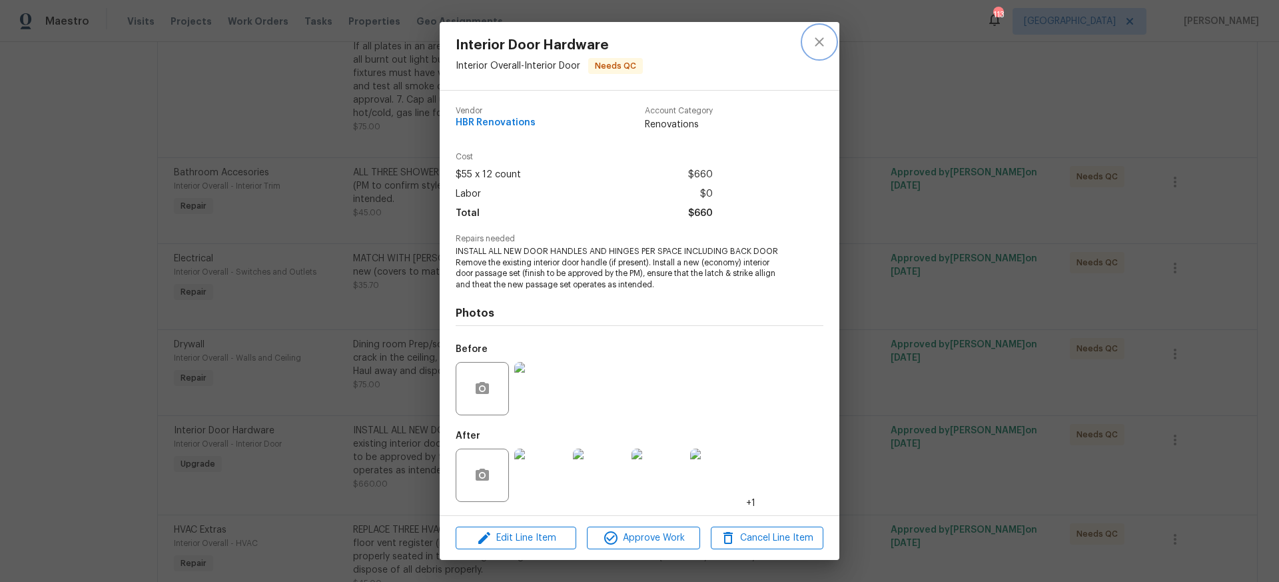
click at [815, 41] on icon "close" at bounding box center [819, 42] width 16 height 16
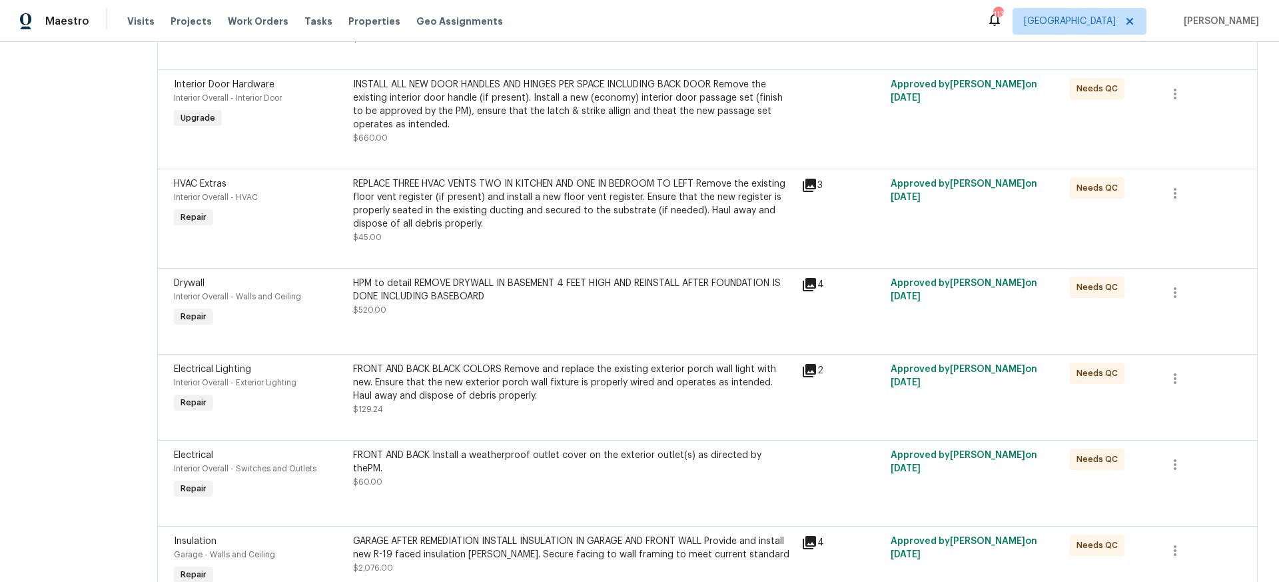
scroll to position [1590, 0]
